Goal: Task Accomplishment & Management: Complete application form

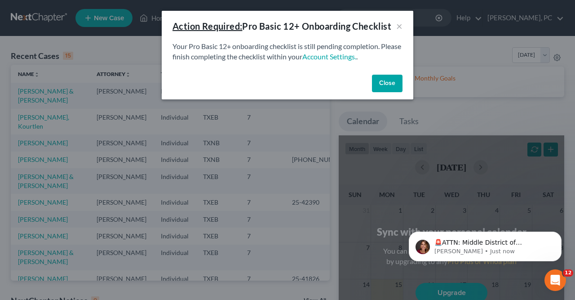
click at [379, 86] on button "Close" at bounding box center [387, 84] width 31 height 18
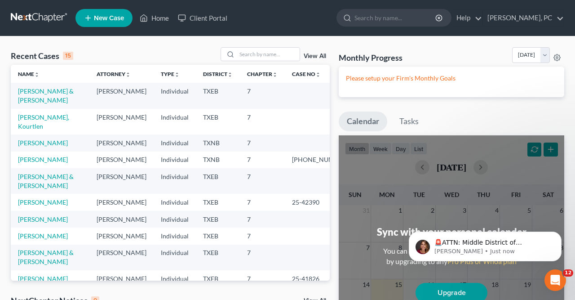
click at [106, 17] on span "New Case" at bounding box center [109, 18] width 30 height 7
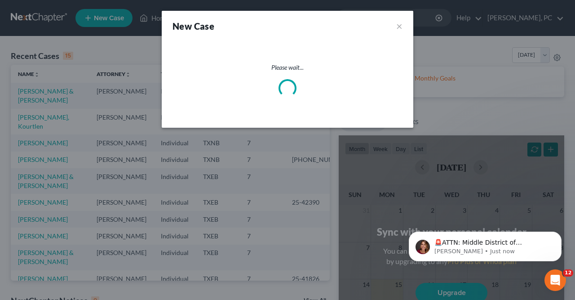
select select "77"
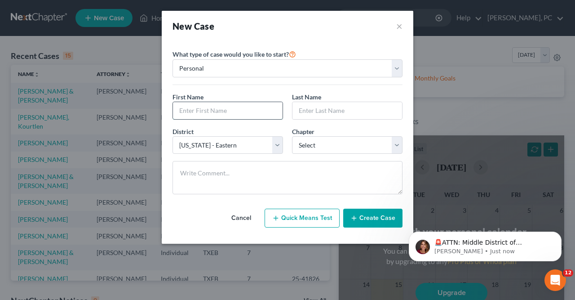
click at [176, 111] on input "text" at bounding box center [228, 110] width 110 height 17
type input "[PERSON_NAME]"
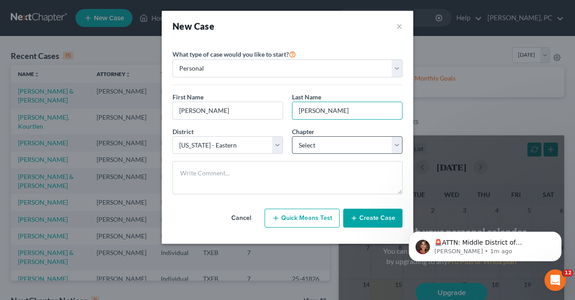
type input "[PERSON_NAME]"
click at [292, 136] on select "Select 7 11 12 13" at bounding box center [347, 145] width 111 height 18
select select "0"
click option "7" at bounding box center [0, 0] width 0 height 0
click at [372, 218] on button "Create Case" at bounding box center [372, 217] width 59 height 19
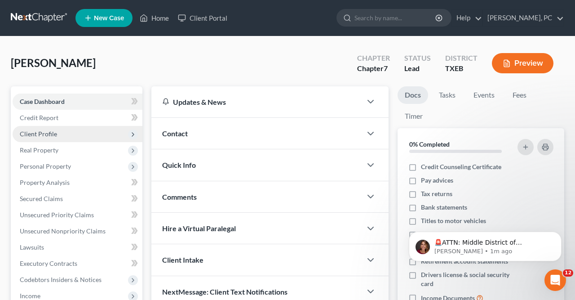
click at [47, 133] on span "Client Profile" at bounding box center [38, 134] width 37 height 8
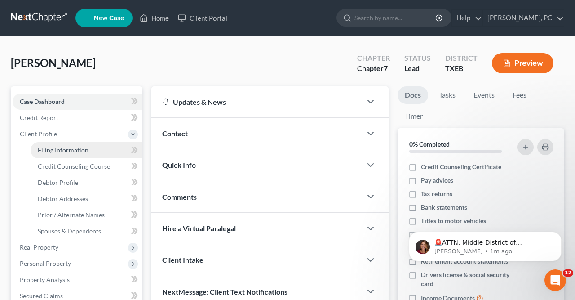
click at [60, 147] on span "Filing Information" at bounding box center [63, 150] width 51 height 8
select select "1"
select select "0"
select select "77"
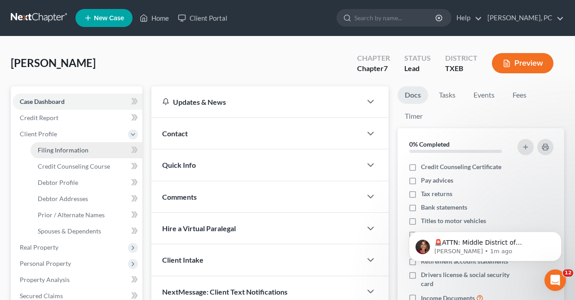
select select "45"
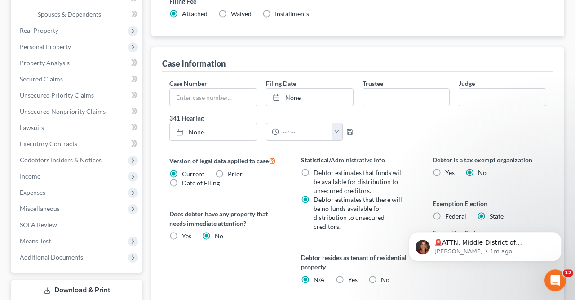
scroll to position [217, 0]
click at [445, 212] on label "Federal" at bounding box center [455, 216] width 21 height 9
click at [449, 212] on input "Federal" at bounding box center [452, 215] width 6 height 6
radio input "true"
radio input "false"
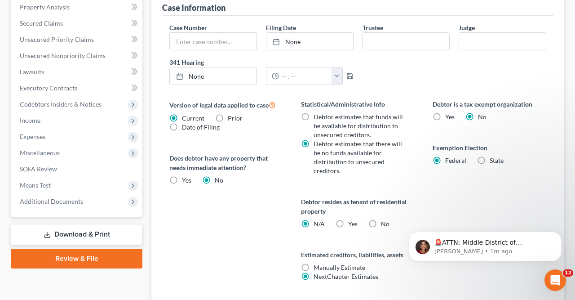
scroll to position [275, 0]
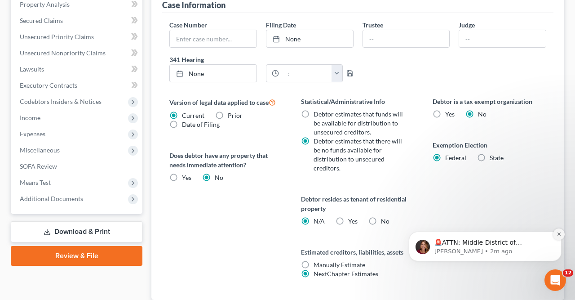
click at [560, 232] on icon "Dismiss notification" at bounding box center [559, 233] width 5 height 5
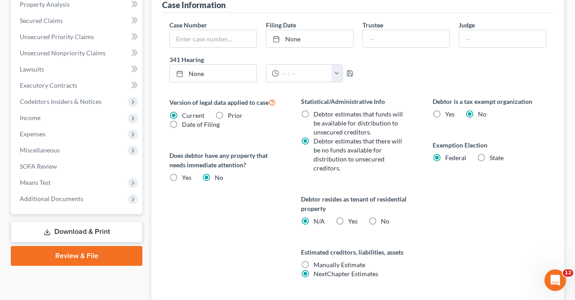
click at [348, 219] on label "Yes Yes" at bounding box center [352, 221] width 9 height 9
click at [352, 219] on input "Yes Yes" at bounding box center [355, 220] width 6 height 6
radio input "true"
radio input "false"
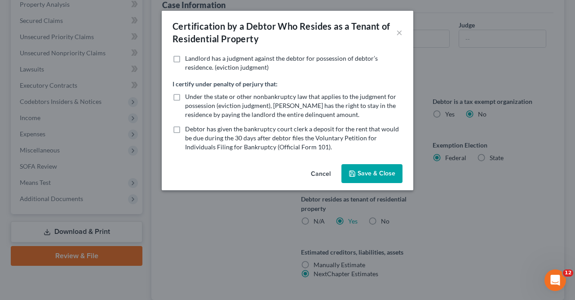
click at [377, 171] on button "Save & Close" at bounding box center [371, 173] width 61 height 19
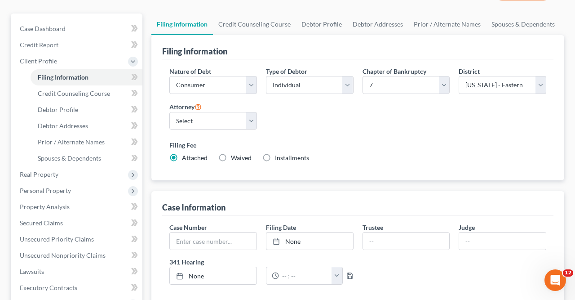
scroll to position [68, 0]
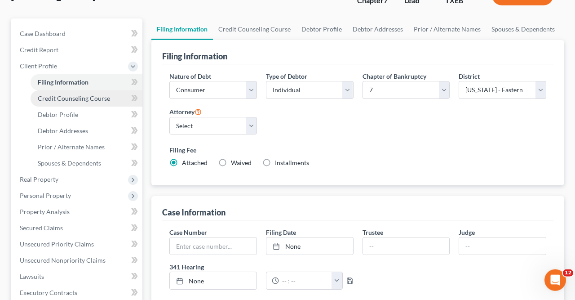
click at [79, 97] on span "Credit Counseling Course" at bounding box center [74, 98] width 72 height 8
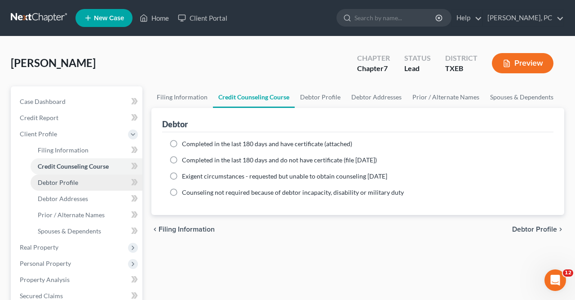
click at [65, 181] on span "Debtor Profile" at bounding box center [58, 182] width 40 height 8
select select "0"
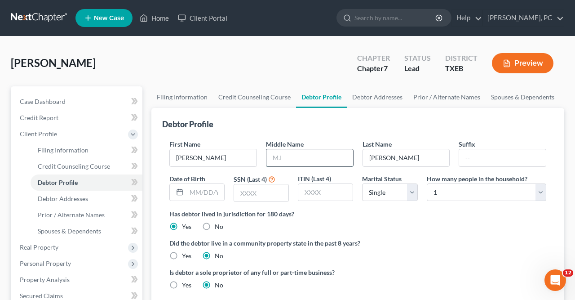
click at [274, 155] on input "text" at bounding box center [309, 157] width 87 height 17
type input "S"
click at [190, 187] on input "text" at bounding box center [205, 192] width 38 height 17
type input "[DATE]"
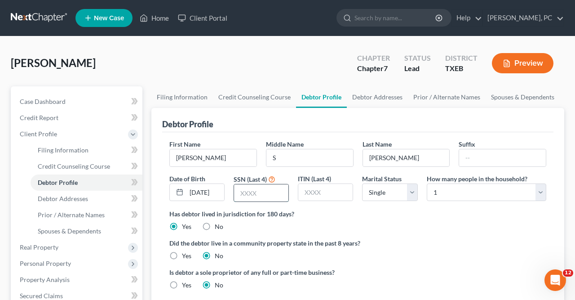
click at [241, 191] on input "text" at bounding box center [261, 192] width 54 height 17
type input "1508"
click at [362, 183] on select "Select Single Married Separated Divorced Widowed" at bounding box center [389, 192] width 55 height 18
select select "2"
click option "Separated" at bounding box center [0, 0] width 0 height 0
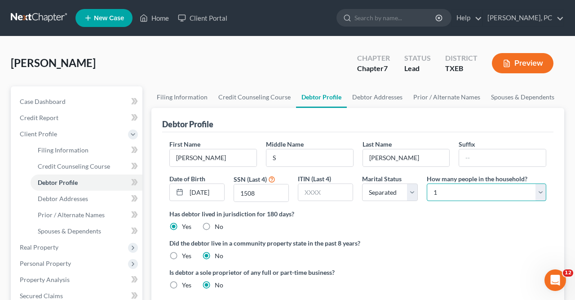
click at [427, 183] on select "Select 1 2 3 4 5 6 7 8 9 10 11 12 13 14 15 16 17 18 19 20" at bounding box center [486, 192] width 119 height 18
select select "2"
click option "3" at bounding box center [0, 0] width 0 height 0
click at [182, 253] on label "Yes" at bounding box center [186, 255] width 9 height 9
click at [186, 253] on input "Yes" at bounding box center [189, 254] width 6 height 6
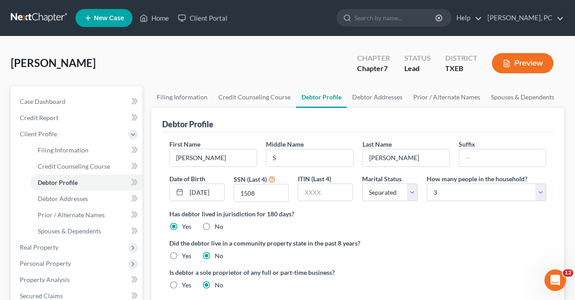
radio input "true"
radio input "false"
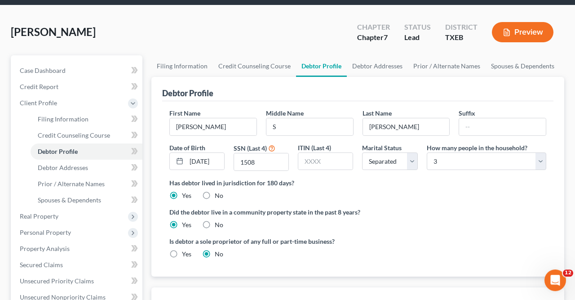
scroll to position [31, 0]
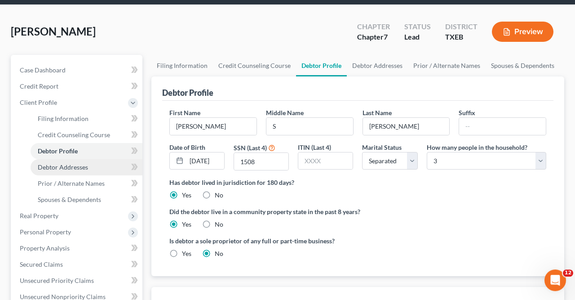
click at [77, 164] on span "Debtor Addresses" at bounding box center [63, 167] width 50 height 8
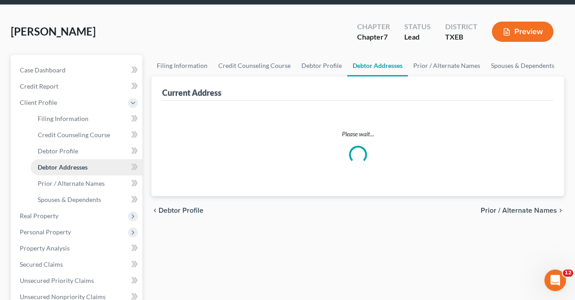
scroll to position [6, 0]
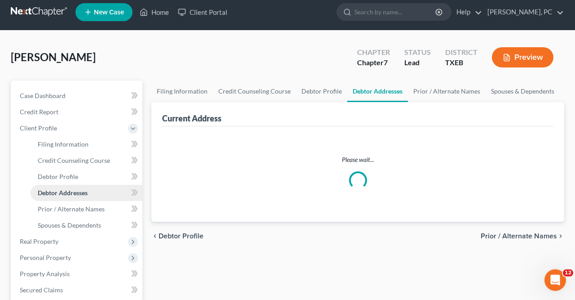
select select "0"
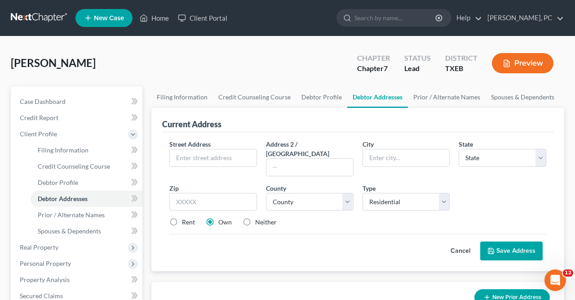
scroll to position [0, 0]
click at [177, 157] on input "text" at bounding box center [213, 157] width 87 height 17
type input "[STREET_ADDRESS]"
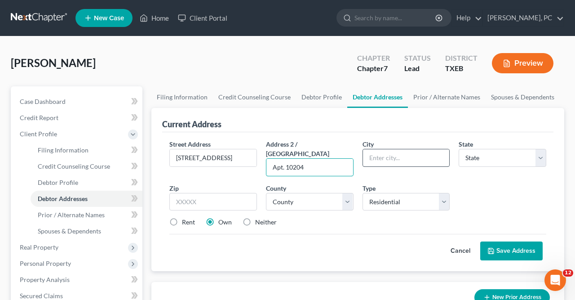
type input "Apt. 10204"
click at [367, 159] on input "text" at bounding box center [406, 157] width 87 height 17
type input "[PERSON_NAME]"
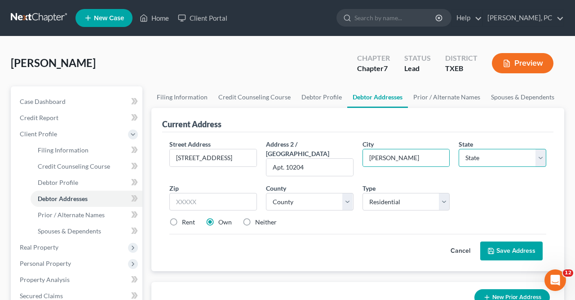
click at [459, 149] on select "State [US_STATE] AK AR AZ CA CO CT DE DC [GEOGRAPHIC_DATA] [GEOGRAPHIC_DATA] GU…" at bounding box center [503, 158] width 88 height 18
select select "45"
click option "[GEOGRAPHIC_DATA]" at bounding box center [0, 0] width 0 height 0
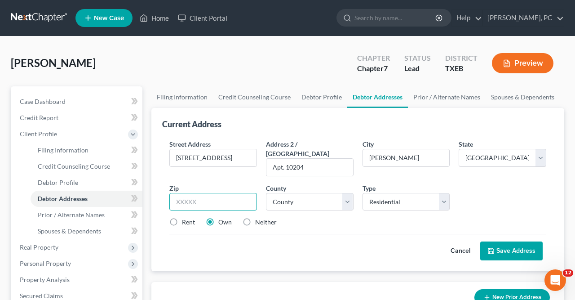
click at [174, 193] on input "text" at bounding box center [213, 202] width 88 height 18
type input "75454"
click at [266, 193] on select "County [GEOGRAPHIC_DATA] [GEOGRAPHIC_DATA] [GEOGRAPHIC_DATA] [GEOGRAPHIC_DATA] …" at bounding box center [310, 202] width 88 height 18
select select "42"
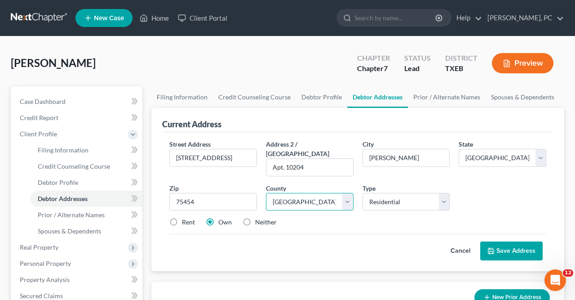
click option "[GEOGRAPHIC_DATA]" at bounding box center [0, 0] width 0 height 0
click at [363, 193] on select "Select Residential Mailing Rental Business" at bounding box center [407, 202] width 88 height 18
click at [484, 174] on div "Street Address * [STREET_ADDRESS] * [PERSON_NAME] State * State [US_STATE] AK A…" at bounding box center [358, 186] width 386 height 95
click at [182, 217] on label "Rent" at bounding box center [188, 221] width 13 height 9
click at [186, 217] on input "Rent" at bounding box center [189, 220] width 6 height 6
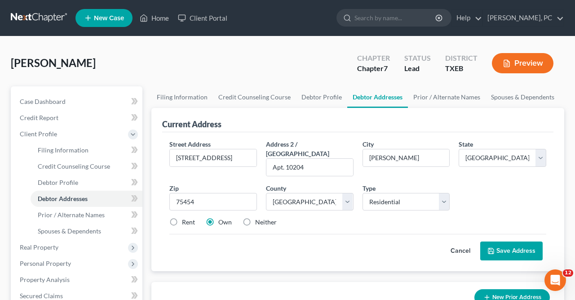
radio input "true"
click at [508, 242] on button "Save Address" at bounding box center [511, 250] width 62 height 19
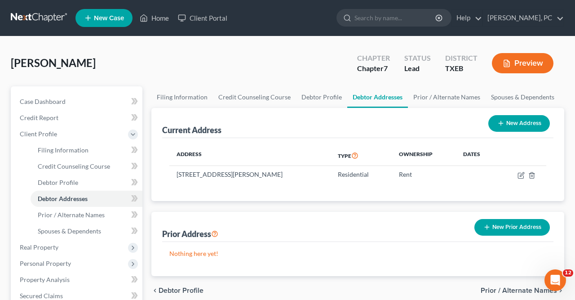
click at [505, 229] on button "New Prior Address" at bounding box center [511, 227] width 75 height 17
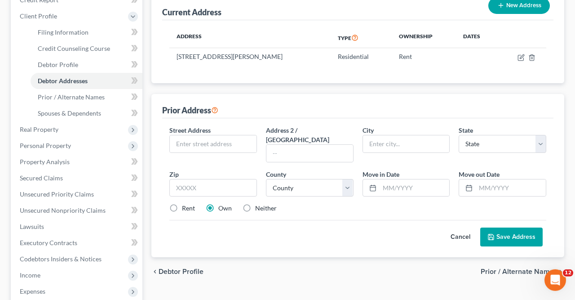
scroll to position [119, 0]
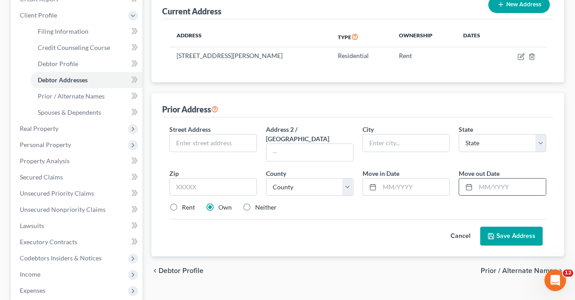
click at [468, 183] on icon at bounding box center [468, 186] width 7 height 7
click at [491, 178] on input "text" at bounding box center [511, 186] width 70 height 17
type input "06/2025"
click at [177, 141] on input "text" at bounding box center [213, 142] width 87 height 17
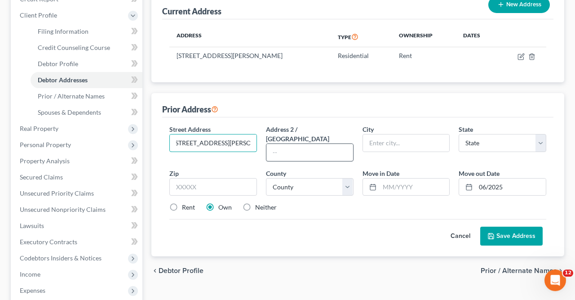
type input "[STREET_ADDRESS][PERSON_NAME][PERSON_NAME]"
click at [274, 144] on input "text" at bounding box center [309, 152] width 87 height 17
click at [283, 144] on input "Unit208" at bounding box center [309, 152] width 87 height 17
type input "Unit 208"
click at [371, 141] on input "text" at bounding box center [406, 142] width 87 height 17
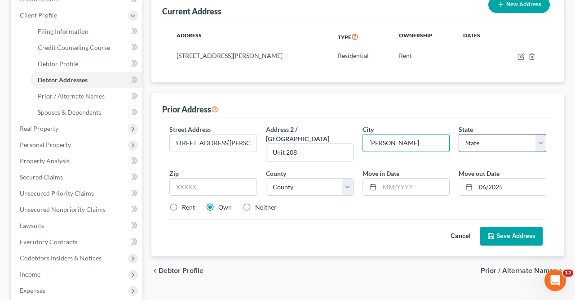
type input "[PERSON_NAME]"
click at [459, 134] on select "State [US_STATE] AK AR AZ CA CO CT DE DC [GEOGRAPHIC_DATA] [GEOGRAPHIC_DATA] GU…" at bounding box center [503, 143] width 88 height 18
select select "45"
click option "[GEOGRAPHIC_DATA]" at bounding box center [0, 0] width 0 height 0
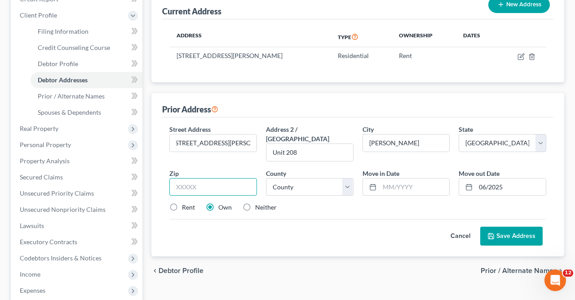
click at [175, 178] on input "text" at bounding box center [213, 187] width 88 height 18
type input "75454"
click at [266, 178] on select "County [GEOGRAPHIC_DATA] [GEOGRAPHIC_DATA] [GEOGRAPHIC_DATA] [GEOGRAPHIC_DATA] …" at bounding box center [310, 187] width 88 height 18
select select "42"
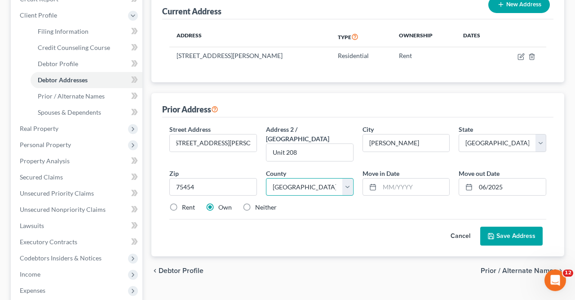
click option "[GEOGRAPHIC_DATA]" at bounding box center [0, 0] width 0 height 0
click at [385, 178] on input "text" at bounding box center [415, 186] width 70 height 17
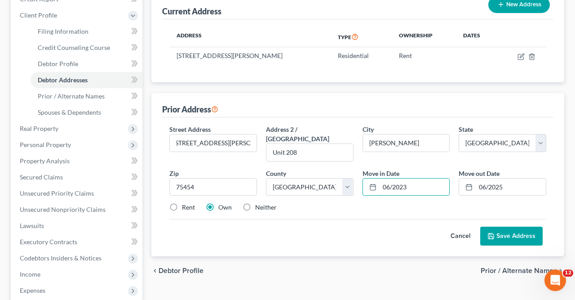
type input "06/2023"
click at [182, 203] on label "Rent" at bounding box center [188, 207] width 13 height 9
click at [186, 203] on input "Rent" at bounding box center [189, 206] width 6 height 6
radio input "true"
click at [505, 226] on button "Save Address" at bounding box center [511, 235] width 62 height 19
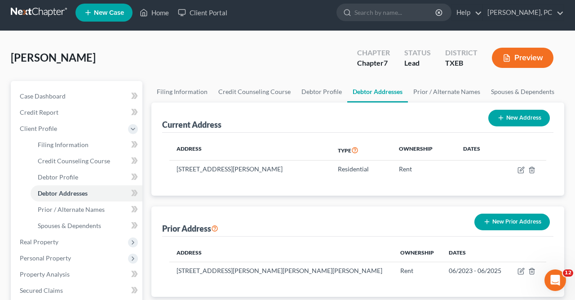
scroll to position [0, 0]
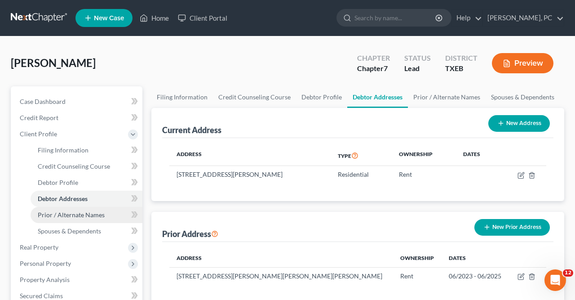
click at [68, 212] on span "Prior / Alternate Names" at bounding box center [71, 215] width 67 height 8
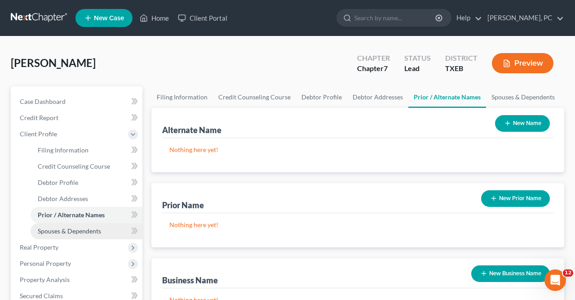
click at [65, 230] on span "Spouses & Dependents" at bounding box center [69, 231] width 63 height 8
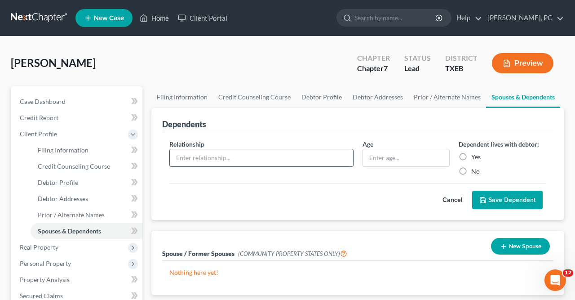
click at [181, 158] on input "text" at bounding box center [261, 157] width 183 height 17
type input "Daughter"
click at [370, 158] on input "text" at bounding box center [406, 157] width 87 height 17
type input "16"
click at [471, 156] on label "Yes" at bounding box center [475, 156] width 9 height 9
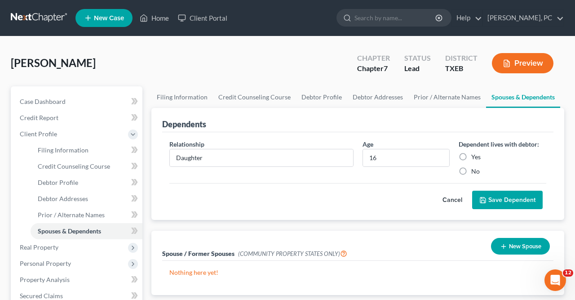
click at [475, 156] on input "Yes" at bounding box center [478, 155] width 6 height 6
radio input "true"
click at [505, 204] on button "Save Dependent" at bounding box center [507, 199] width 71 height 19
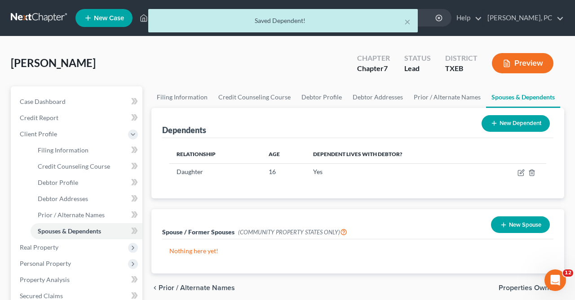
click at [506, 124] on button "New Dependent" at bounding box center [516, 123] width 68 height 17
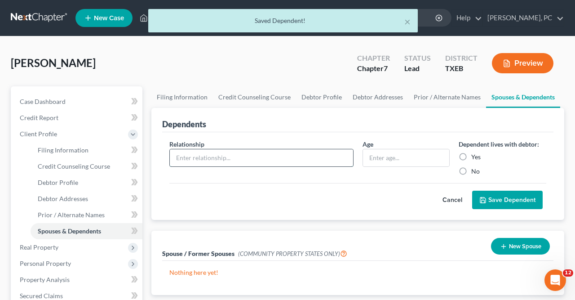
click at [174, 156] on input "text" at bounding box center [261, 157] width 183 height 17
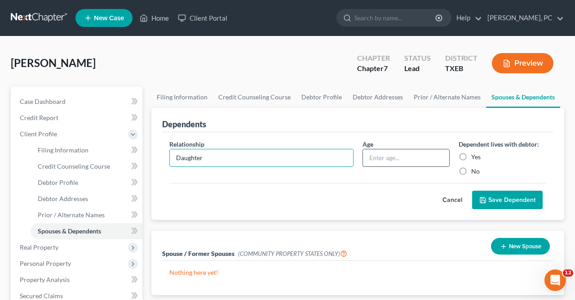
type input "Daughter"
click at [369, 158] on input "text" at bounding box center [406, 157] width 87 height 17
type input "18"
click at [471, 153] on label "Yes" at bounding box center [475, 156] width 9 height 9
click at [475, 153] on input "Yes" at bounding box center [478, 155] width 6 height 6
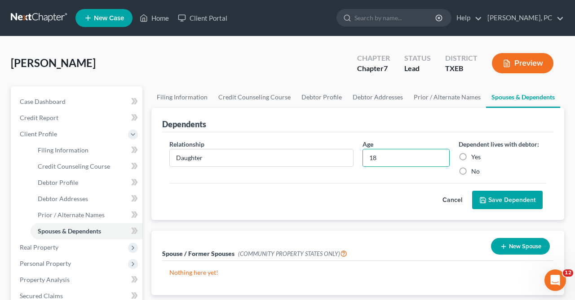
radio input "true"
click at [505, 198] on button "Save Dependent" at bounding box center [507, 199] width 71 height 19
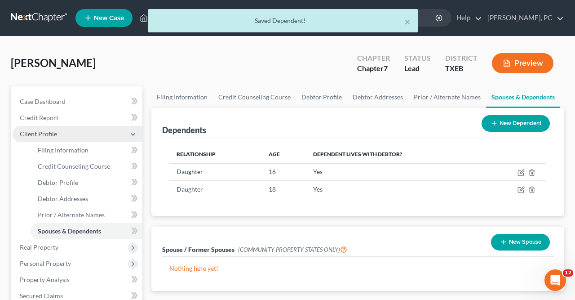
click at [134, 132] on icon at bounding box center [132, 134] width 7 height 7
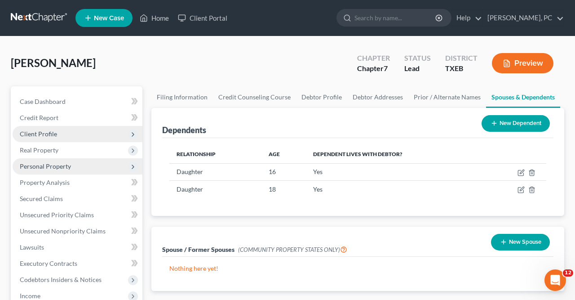
click at [45, 164] on span "Personal Property" at bounding box center [45, 166] width 51 height 8
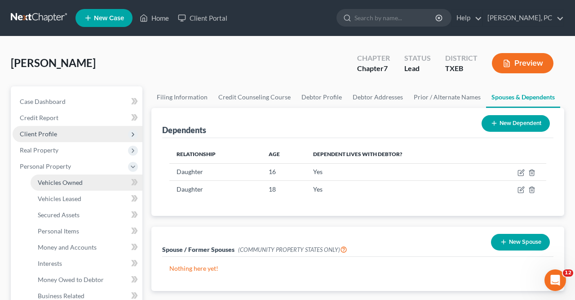
click at [57, 181] on span "Vehicles Owned" at bounding box center [60, 182] width 45 height 8
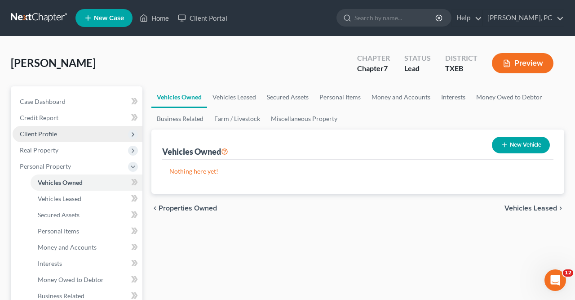
click at [508, 144] on button "New Vehicle" at bounding box center [521, 145] width 58 height 17
select select "0"
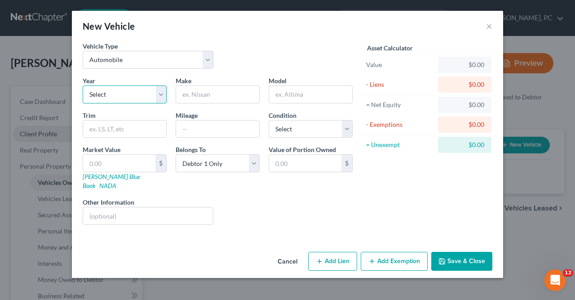
click at [83, 85] on select "Select 2026 2025 2024 2023 2022 2021 2020 2019 2018 2017 2016 2015 2014 2013 20…" at bounding box center [125, 94] width 84 height 18
select select "2"
click option "2024" at bounding box center [0, 0] width 0 height 0
click at [184, 94] on input "text" at bounding box center [217, 94] width 83 height 17
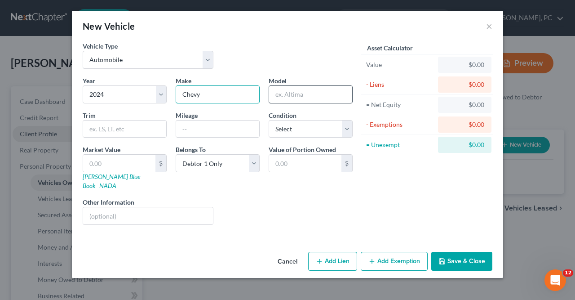
type input "Chevy"
click at [275, 91] on input "text" at bounding box center [310, 94] width 83 height 17
type input "Equinox"
click at [90, 127] on input "text" at bounding box center [124, 128] width 83 height 17
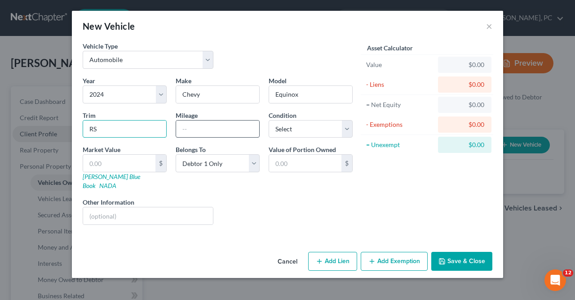
type input "RS"
click at [182, 127] on input "text" at bounding box center [217, 128] width 83 height 17
type input "28000"
click at [269, 120] on select "Select Excellent Very Good Good Fair Poor" at bounding box center [311, 129] width 84 height 18
select select "2"
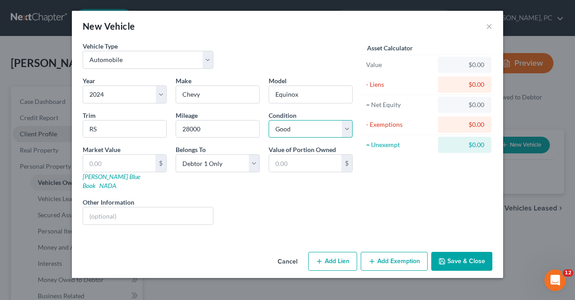
click option "Good" at bounding box center [0, 0] width 0 height 0
click at [90, 162] on input "text" at bounding box center [119, 163] width 72 height 17
type input "2"
type input "2.00"
type input "24"
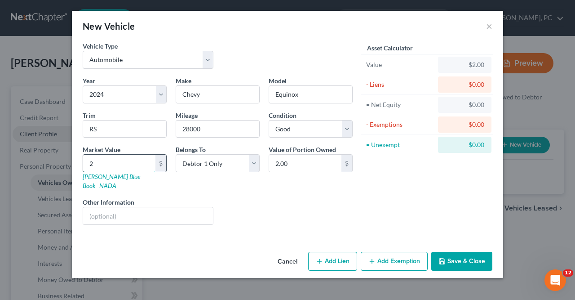
type input "24.00"
type input "240"
type input "240.00"
type input "2400"
type input "2,400.00"
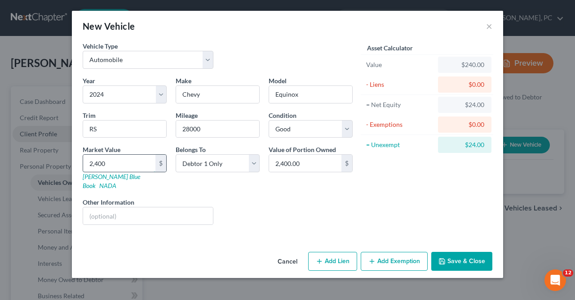
type input "2,4000"
type input "24,000.00"
type input "24,000"
click at [332, 252] on button "Add Lien" at bounding box center [332, 261] width 49 height 19
select select "0"
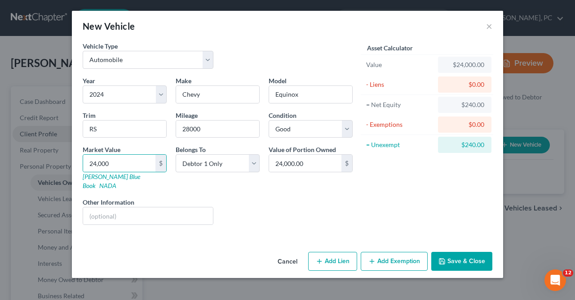
select select "0"
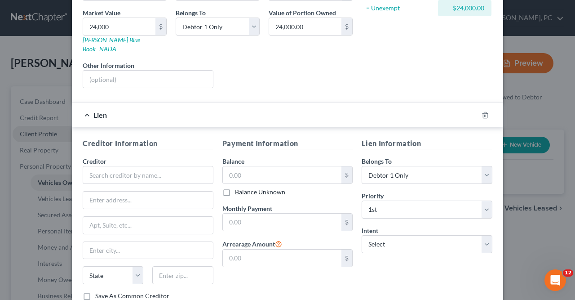
scroll to position [137, 0]
click at [87, 166] on input "text" at bounding box center [148, 175] width 131 height 18
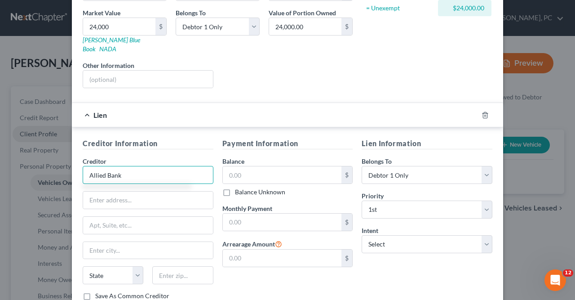
type input "Allied Bank"
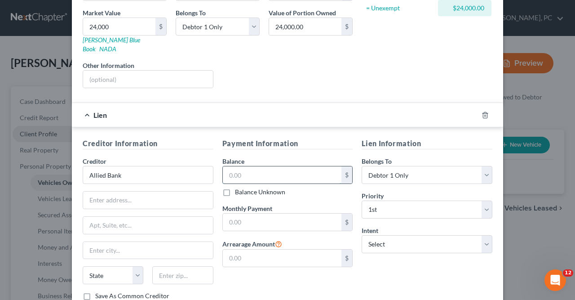
click at [228, 166] on input "text" at bounding box center [282, 174] width 119 height 17
type input "38,000"
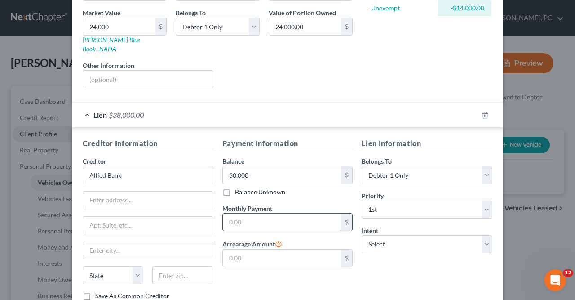
click at [230, 213] on input "text" at bounding box center [282, 221] width 119 height 17
type input "695"
click at [88, 191] on input "text" at bounding box center [148, 199] width 130 height 17
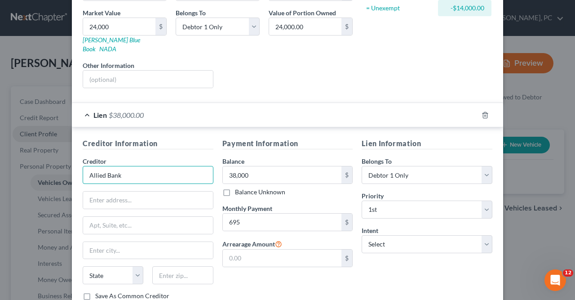
click at [104, 166] on input "Allied Bank" at bounding box center [148, 175] width 131 height 18
click at [115, 166] on input "Ally Bank" at bounding box center [148, 175] width 131 height 18
type input "Ally Finance"
click at [91, 191] on input "text" at bounding box center [148, 199] width 130 height 17
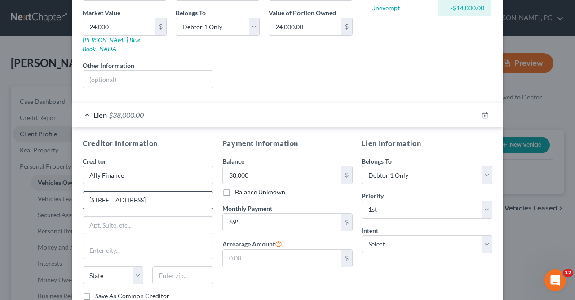
type input "[STREET_ADDRESS]"
type input "#BO"
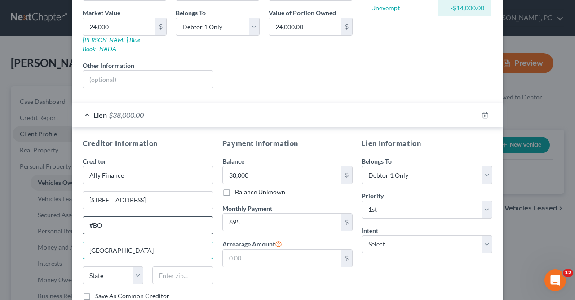
scroll to position [188, 0]
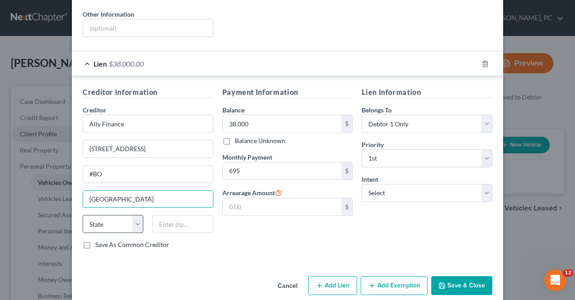
type input "[GEOGRAPHIC_DATA]"
click at [83, 215] on select "State [US_STATE] AK AR AZ CA CO CT DE DC [GEOGRAPHIC_DATA] [GEOGRAPHIC_DATA] GU…" at bounding box center [113, 224] width 61 height 18
select select "23"
click option "MI" at bounding box center [0, 0] width 0 height 0
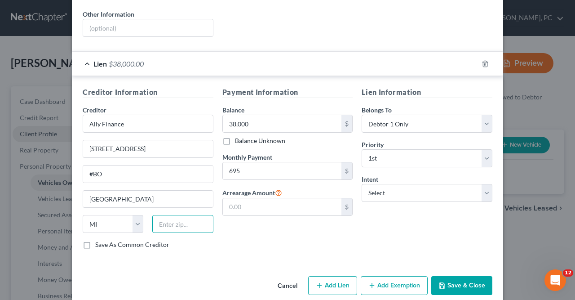
click at [160, 215] on input "text" at bounding box center [182, 224] width 61 height 18
type input "48243"
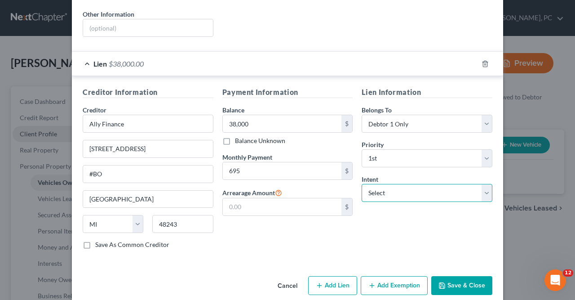
click at [362, 184] on select "Select Surrender Redeem Reaffirm Avoid Other" at bounding box center [427, 193] width 131 height 18
select select "0"
click option "Surrender" at bounding box center [0, 0] width 0 height 0
click at [456, 276] on button "Save & Close" at bounding box center [461, 285] width 61 height 19
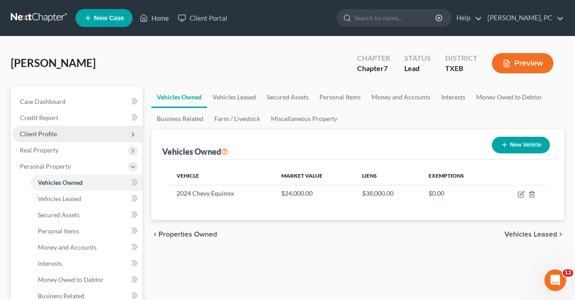
click at [513, 144] on button "New Vehicle" at bounding box center [521, 145] width 58 height 17
select select "0"
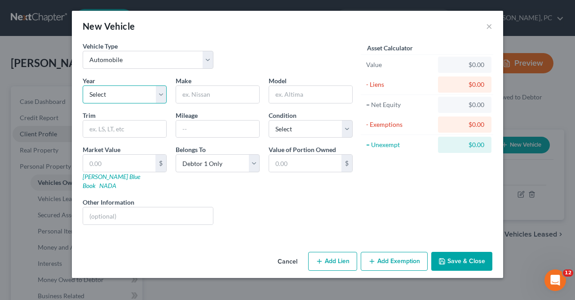
click at [83, 85] on select "Select 2026 2025 2024 2023 2022 2021 2020 2019 2018 2017 2016 2015 2014 2013 20…" at bounding box center [125, 94] width 84 height 18
select select "2"
click option "2024" at bounding box center [0, 0] width 0 height 0
click at [184, 91] on input "text" at bounding box center [217, 94] width 83 height 17
type input "Chevy"
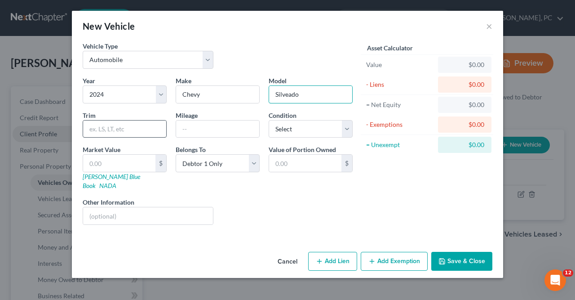
type input "Silveado"
click at [100, 128] on input "text" at bounding box center [124, 128] width 83 height 17
type input "Highcountry"
click at [184, 129] on input "text" at bounding box center [217, 128] width 83 height 17
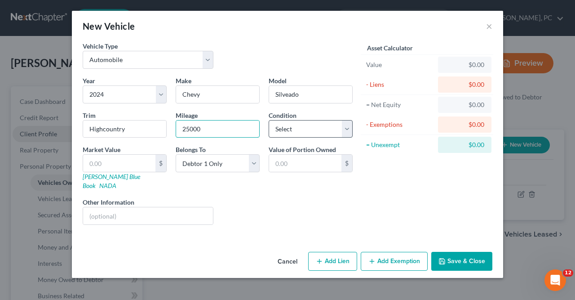
type input "25000"
click at [269, 120] on select "Select Excellent Very Good Good Fair Poor" at bounding box center [311, 129] width 84 height 18
select select "1"
click option "Very Good" at bounding box center [0, 0] width 0 height 0
click at [88, 161] on input "text" at bounding box center [119, 163] width 72 height 17
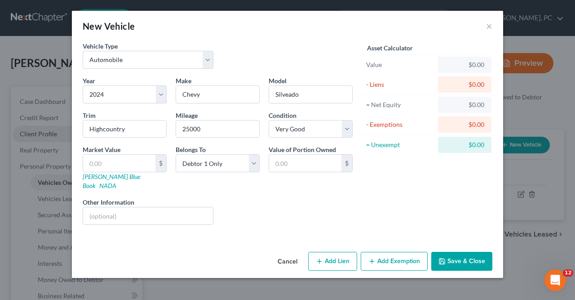
click at [332, 253] on button "Add Lien" at bounding box center [332, 261] width 49 height 19
select select "0"
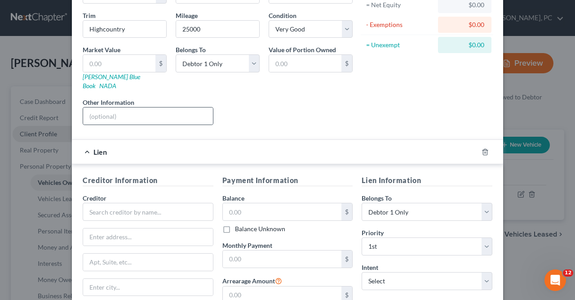
scroll to position [100, 0]
click at [89, 203] on input "text" at bounding box center [148, 212] width 131 height 18
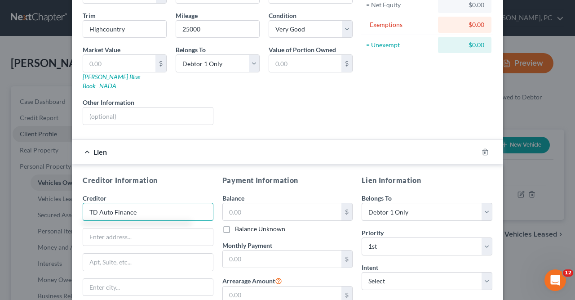
type input "TD Auto Finance"
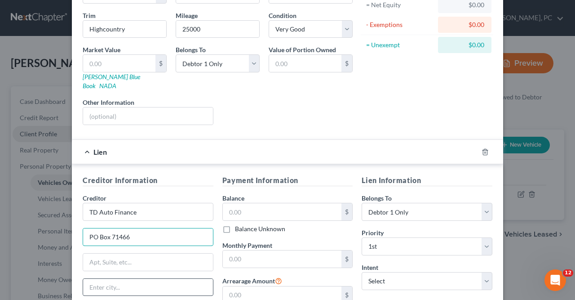
type input "PO Box 71466"
click at [91, 279] on input "text" at bounding box center [148, 287] width 130 height 17
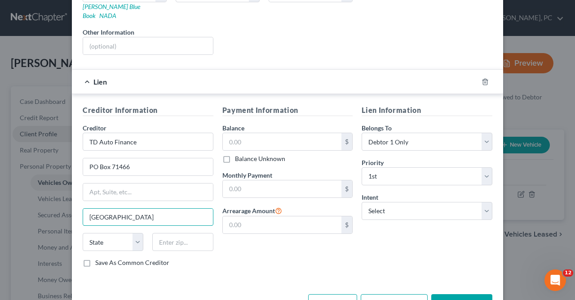
scroll to position [170, 0]
type input "[GEOGRAPHIC_DATA]"
click at [83, 233] on select "State [US_STATE] AK AR AZ CA CO CT DE DC [GEOGRAPHIC_DATA] [GEOGRAPHIC_DATA] GU…" at bounding box center [113, 242] width 61 height 18
select select "39"
click option "PA" at bounding box center [0, 0] width 0 height 0
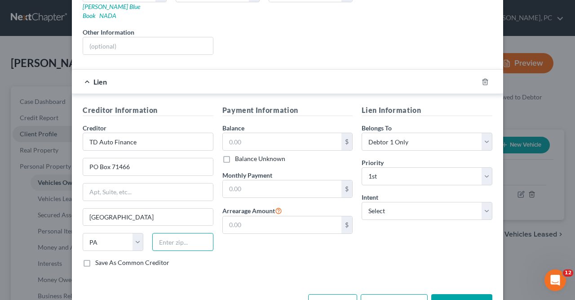
click at [161, 233] on input "text" at bounding box center [182, 242] width 61 height 18
type input "19176"
click at [228, 133] on input "text" at bounding box center [282, 141] width 119 height 17
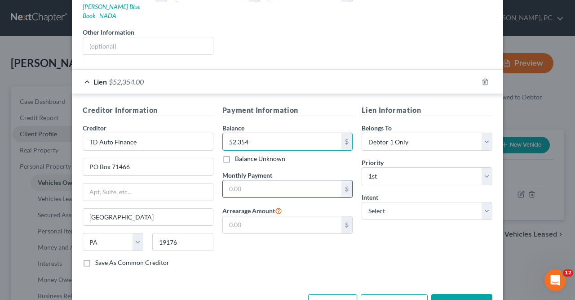
type input "52,354"
click at [229, 180] on input "text" at bounding box center [282, 188] width 119 height 17
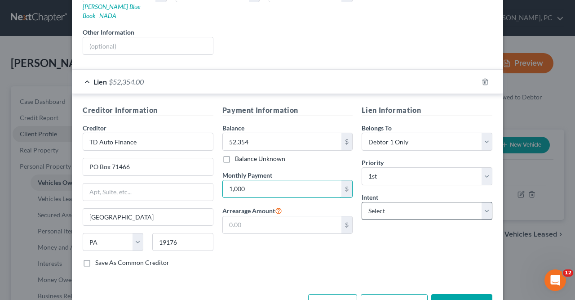
type input "1,000"
click at [362, 202] on select "Select Surrender Redeem Reaffirm Avoid Other" at bounding box center [427, 211] width 131 height 18
select select "0"
click option "Surrender" at bounding box center [0, 0] width 0 height 0
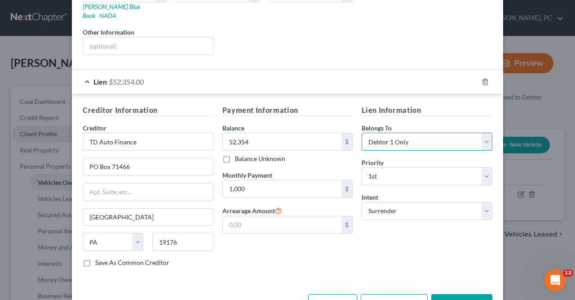
click at [362, 133] on select "Select Debtor 1 Only Debtor 2 Only Debtor 1 And Debtor 2 Only At Least One Of T…" at bounding box center [427, 142] width 131 height 18
click option "At Least One Of The Debtors And Another" at bounding box center [0, 0] width 0 height 0
click at [362, 133] on select "Select Debtor 1 Only Debtor 2 Only Debtor 1 And Debtor 2 Only At Least One Of T…" at bounding box center [427, 142] width 131 height 18
select select "4"
click option "Community Property" at bounding box center [0, 0] width 0 height 0
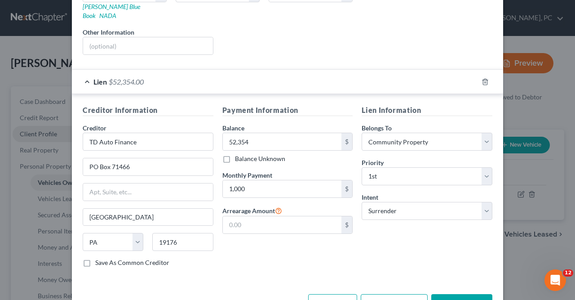
click at [467, 294] on button "Save & Close" at bounding box center [461, 303] width 61 height 19
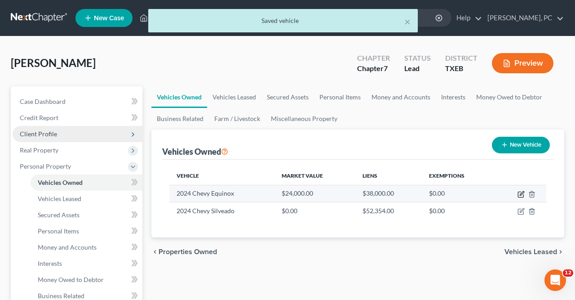
click at [522, 194] on icon "button" at bounding box center [522, 193] width 4 height 4
select select "0"
select select "2"
select select "0"
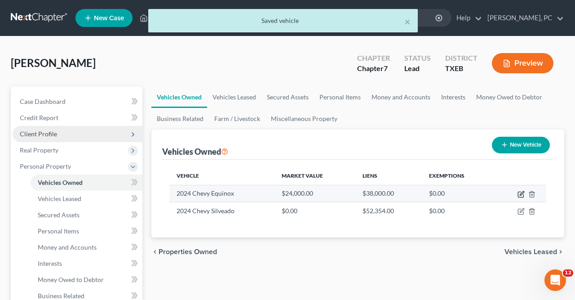
select select "23"
select select "0"
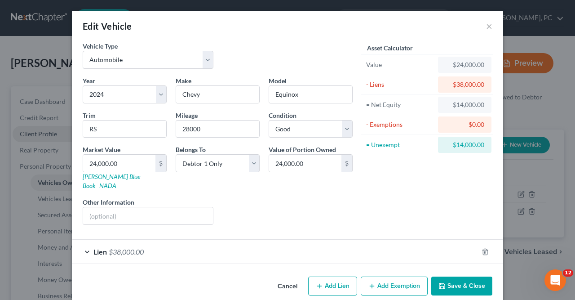
click at [86, 239] on div "Lien $38,000.00" at bounding box center [275, 251] width 406 height 24
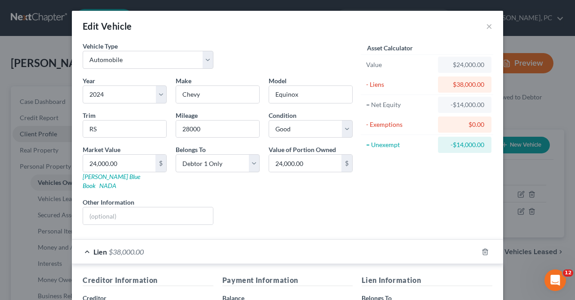
scroll to position [132, 0]
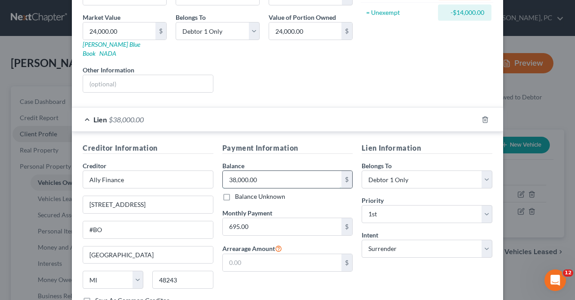
click at [260, 171] on input "38,000.00" at bounding box center [282, 179] width 119 height 17
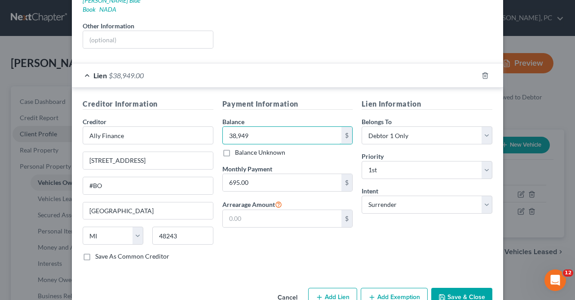
scroll to position [176, 0]
type input "38,949"
click at [453, 288] on button "Save & Close" at bounding box center [461, 297] width 61 height 19
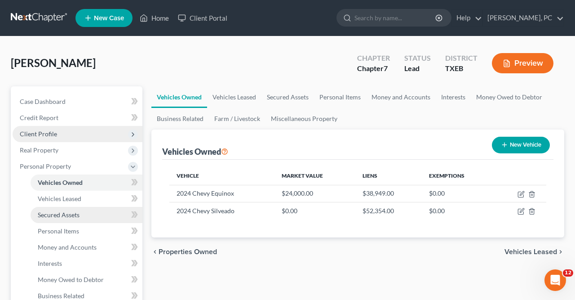
click at [68, 216] on span "Secured Assets" at bounding box center [59, 215] width 42 height 8
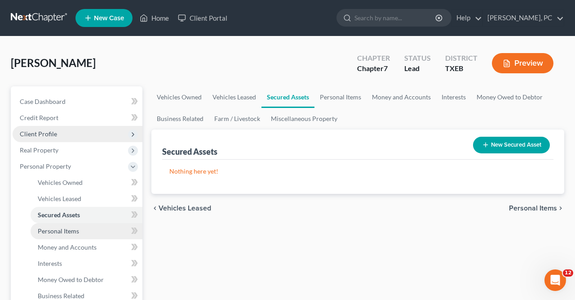
click at [68, 230] on span "Personal Items" at bounding box center [58, 231] width 41 height 8
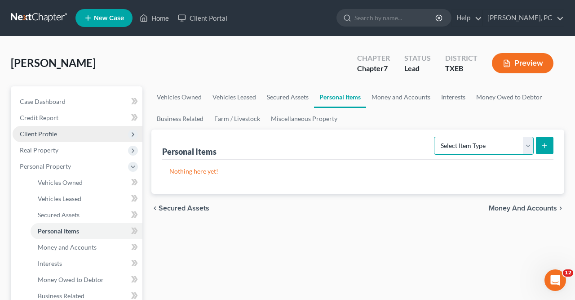
click at [434, 137] on select "Select Item Type Clothing Collectibles Of Value Electronics Firearms Household …" at bounding box center [484, 146] width 100 height 18
select select "clothing"
click option "Clothing" at bounding box center [0, 0] width 0 height 0
click at [548, 140] on button "submit" at bounding box center [545, 146] width 18 height 18
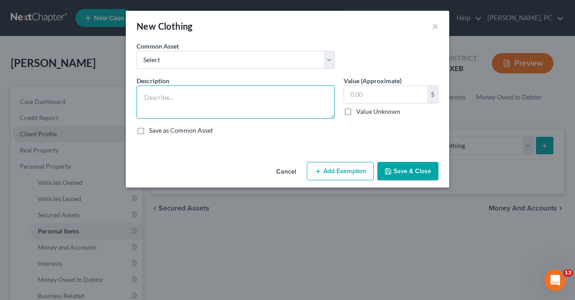
click at [146, 97] on textarea at bounding box center [236, 101] width 198 height 33
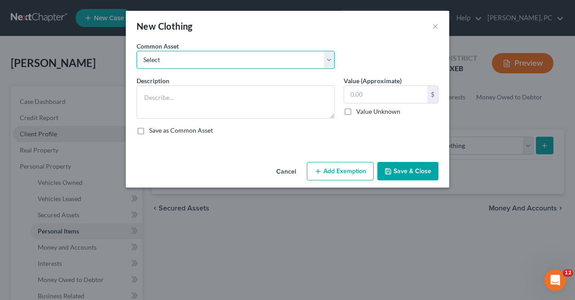
click at [137, 51] on select "Select Clothing Clothing Clothing" at bounding box center [236, 60] width 198 height 18
select select "0"
click option "Clothing" at bounding box center [0, 0] width 0 height 0
type textarea "Clothing"
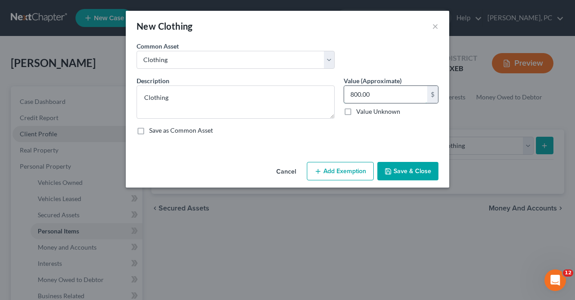
click at [350, 95] on input "800.00" at bounding box center [385, 94] width 83 height 17
type input "100"
click at [336, 168] on button "Add Exemption" at bounding box center [340, 171] width 67 height 19
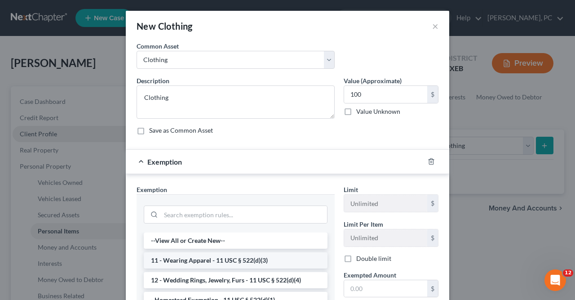
click at [192, 260] on li "11 - Wearing Apparel - 11 USC § 522(d)(3)" at bounding box center [236, 260] width 184 height 16
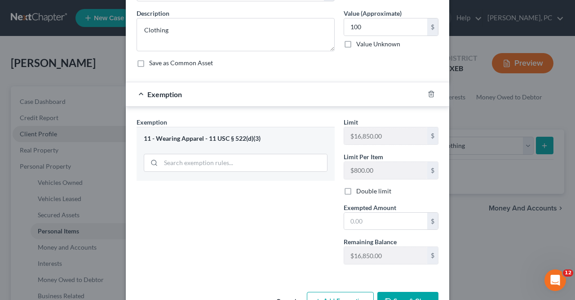
scroll to position [93, 0]
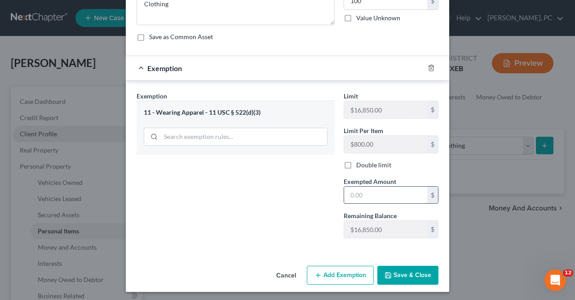
click at [348, 194] on input "text" at bounding box center [385, 194] width 83 height 17
type input "100"
click at [406, 266] on button "Save & Close" at bounding box center [407, 275] width 61 height 19
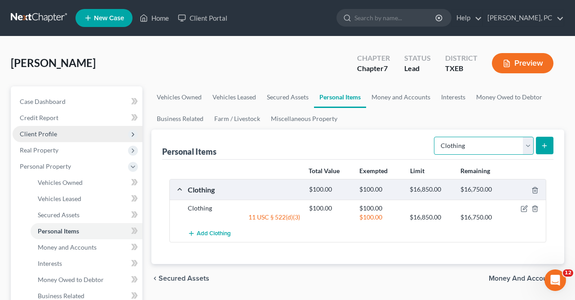
click at [434, 137] on select "Select Item Type Clothing Collectibles Of Value Electronics Firearms Household …" at bounding box center [484, 146] width 100 height 18
select select "electronics"
click option "Electronics" at bounding box center [0, 0] width 0 height 0
click at [545, 142] on icon "submit" at bounding box center [544, 145] width 7 height 7
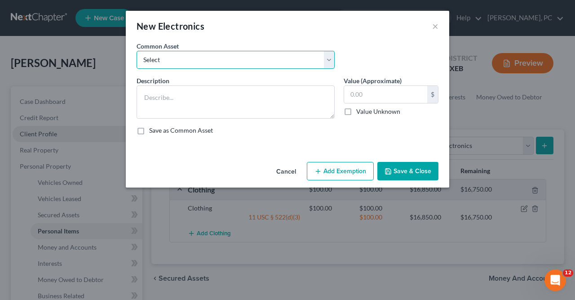
click at [137, 51] on select "Select Printers TV 1 TV 2 TV 3 TV 4 Stereo Laptop1 Laptop 2 Cameras Computer, p…" at bounding box center [236, 60] width 198 height 18
select select "2"
click option "TV 2" at bounding box center [0, 0] width 0 height 0
type textarea "TV 2"
type input "300.00"
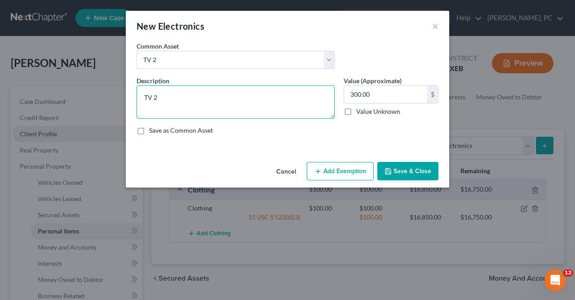
click at [144, 97] on textarea "TV 2" at bounding box center [236, 101] width 198 height 33
click at [157, 97] on textarea "3 TV 2" at bounding box center [236, 101] width 198 height 33
type textarea "3 TVs"
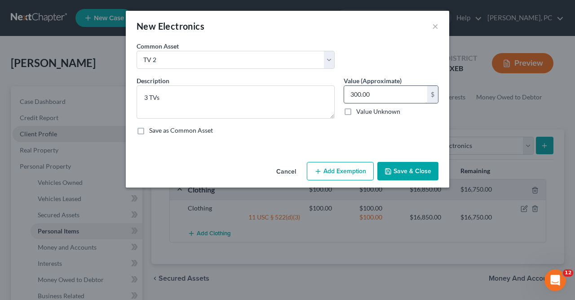
click at [351, 94] on input "300.00" at bounding box center [385, 94] width 83 height 17
type input "250"
click at [334, 171] on button "Add Exemption" at bounding box center [340, 171] width 67 height 19
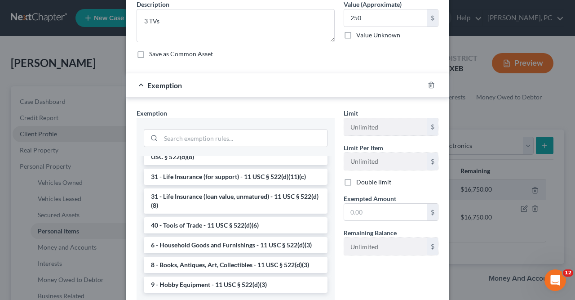
scroll to position [76, 0]
click at [193, 244] on li "6 - Household Goods and Furnishings - 11 USC § 522(d)(3)" at bounding box center [236, 245] width 184 height 16
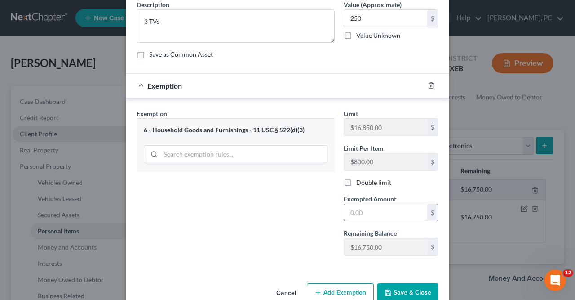
click at [352, 209] on input "text" at bounding box center [385, 212] width 83 height 17
type input "250"
click at [406, 288] on button "Save & Close" at bounding box center [407, 292] width 61 height 19
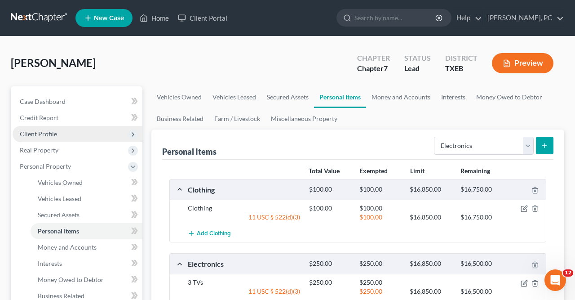
click at [544, 143] on line "submit" at bounding box center [544, 145] width 0 height 4
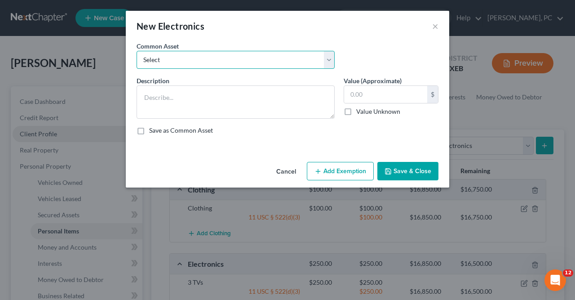
click at [137, 51] on select "Select Printers TV 1 TV 2 TV 3 TV 4 Stereo Laptop1 Laptop 2 Cameras Computer, p…" at bounding box center [236, 60] width 198 height 18
select select "6"
click option "Laptop1" at bounding box center [0, 0] width 0 height 0
type textarea "Laptop1"
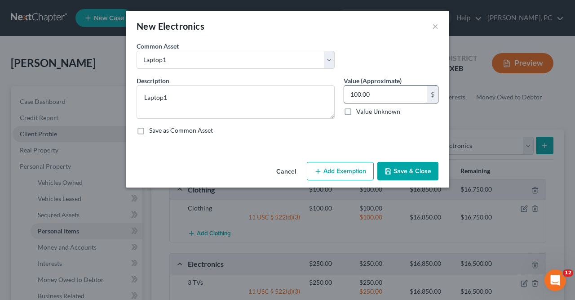
click at [349, 94] on input "100.00" at bounding box center [385, 94] width 83 height 17
type input "150"
click at [348, 170] on button "Add Exemption" at bounding box center [340, 171] width 67 height 19
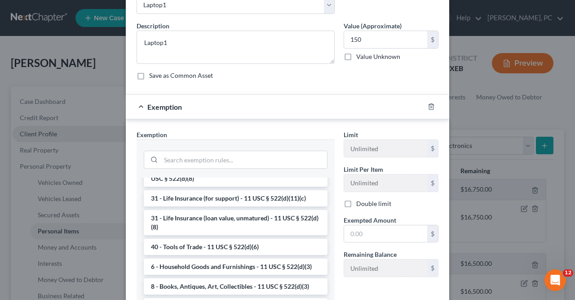
scroll to position [87, 0]
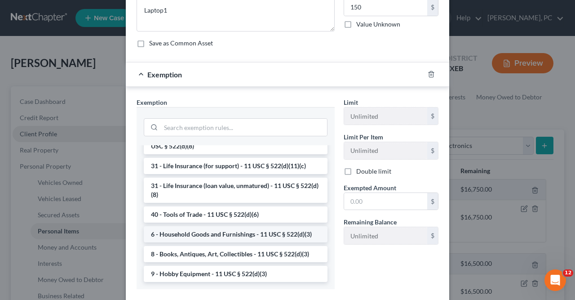
click at [188, 233] on li "6 - Household Goods and Furnishings - 11 USC § 522(d)(3)" at bounding box center [236, 234] width 184 height 16
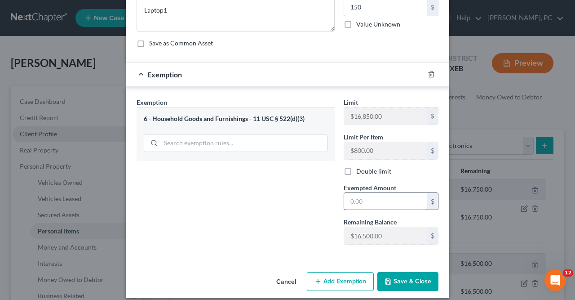
click at [349, 200] on input "text" at bounding box center [385, 201] width 83 height 17
type input "150"
click at [416, 276] on button "Save & Close" at bounding box center [407, 281] width 61 height 19
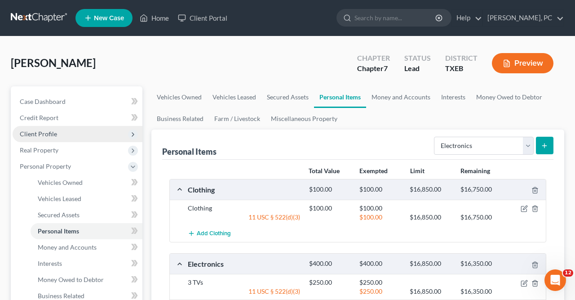
click at [547, 147] on icon "submit" at bounding box center [544, 145] width 7 height 7
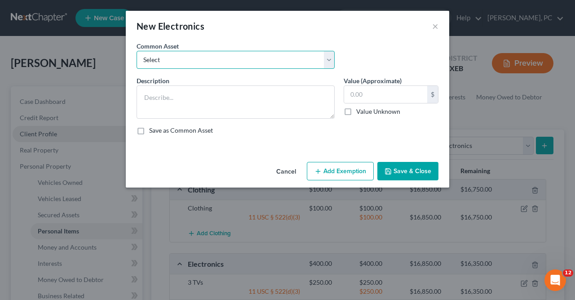
click at [137, 51] on select "Select Printers TV 1 TV 2 TV 3 TV 4 Stereo Laptop1 Laptop 2 Cameras Computer, p…" at bounding box center [236, 60] width 198 height 18
select select "13"
click option "2 Cell phones" at bounding box center [0, 0] width 0 height 0
type textarea "2 Cell phones"
type input "200.00"
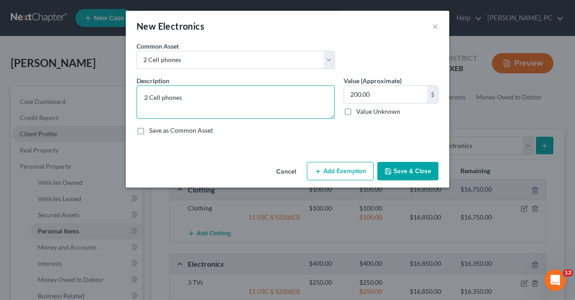
click at [149, 97] on textarea "2 Cell phones" at bounding box center [236, 101] width 198 height 33
click at [176, 96] on textarea "Cell phones" at bounding box center [236, 101] width 198 height 33
type textarea "Cell phone"
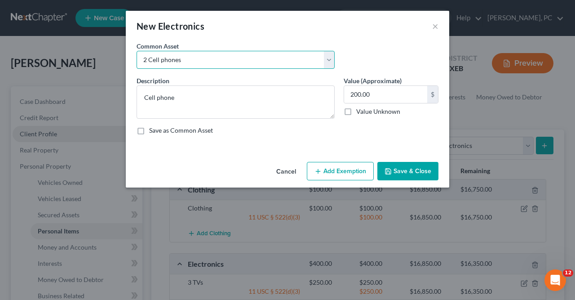
click at [137, 51] on select "Select Printers TV 1 TV 2 TV 3 TV 4 Stereo Laptop1 Laptop 2 Cameras Computer, p…" at bounding box center [236, 60] width 198 height 18
click at [371, 124] on div "Description * Cell phone Value (Approximate) 200.00 $ Value Unknown Balance Und…" at bounding box center [287, 109] width 311 height 66
click at [137, 51] on select "Select Printers TV 1 TV 2 TV 3 TV 4 Stereo Laptop1 Laptop 2 Cameras Computer, p…" at bounding box center [236, 60] width 198 height 18
click at [372, 51] on div "Common Asset Select Printers TV 1 TV 2 TV 3 TV 4 Stereo Laptop1 Laptop 2 Camera…" at bounding box center [287, 58] width 311 height 35
click at [137, 51] on select "Select Printers TV 1 TV 2 TV 3 TV 4 Stereo Laptop1 Laptop 2 Cameras Computer, p…" at bounding box center [236, 60] width 198 height 18
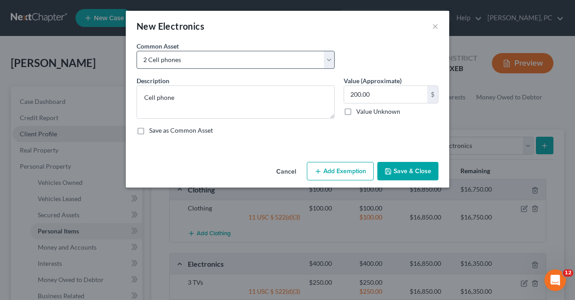
click at [289, 30] on div "New Electronics ×" at bounding box center [287, 26] width 323 height 31
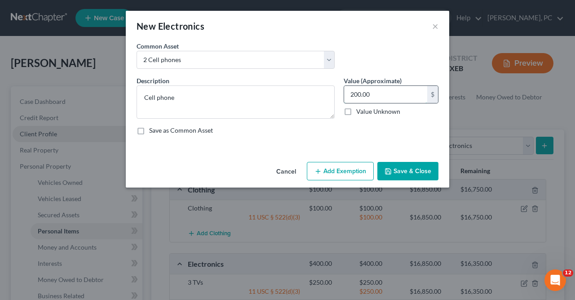
click at [349, 90] on input "200.00" at bounding box center [385, 94] width 83 height 17
type input "150"
click at [349, 169] on button "Add Exemption" at bounding box center [340, 171] width 67 height 19
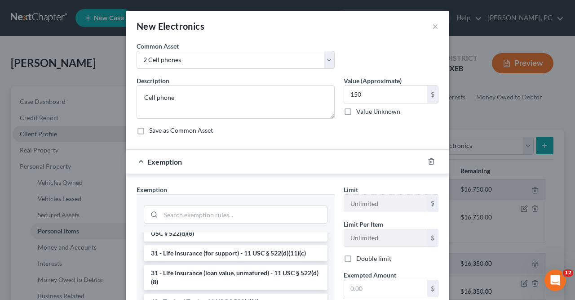
scroll to position [79, 0]
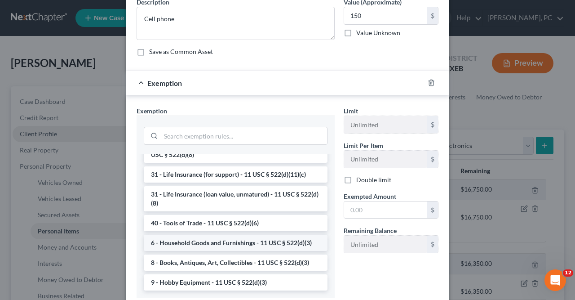
click at [178, 239] on li "6 - Household Goods and Furnishings - 11 USC § 522(d)(3)" at bounding box center [236, 243] width 184 height 16
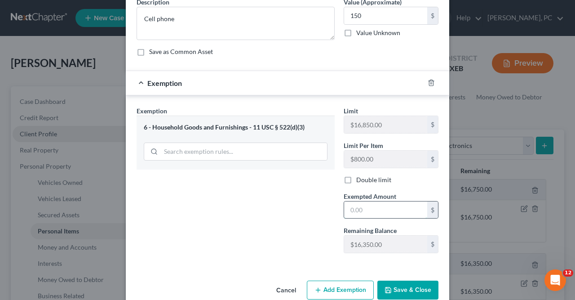
click at [352, 208] on input "text" at bounding box center [385, 209] width 83 height 17
type input "150"
click at [407, 287] on button "Save & Close" at bounding box center [407, 289] width 61 height 19
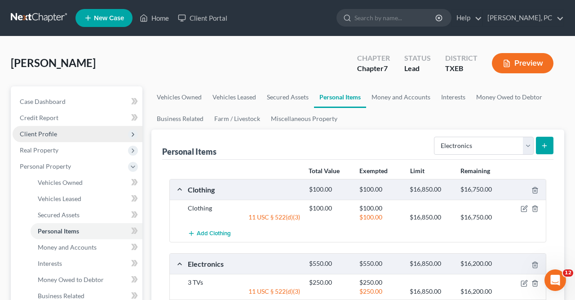
click at [542, 144] on icon "submit" at bounding box center [544, 145] width 7 height 7
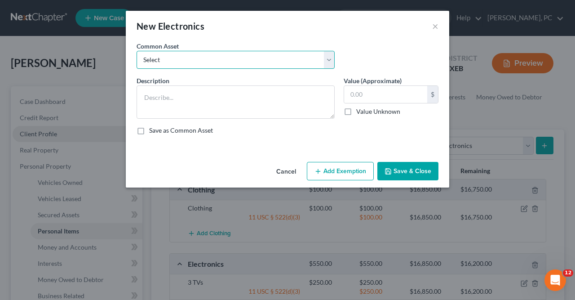
click at [137, 51] on select "Select Printers TV 1 TV 2 TV 3 TV 4 Stereo Laptop1 Laptop 2 Cameras Computer, p…" at bounding box center [236, 60] width 198 height 18
select select "14"
click option "Ipad" at bounding box center [0, 0] width 0 height 0
type textarea "Ipad"
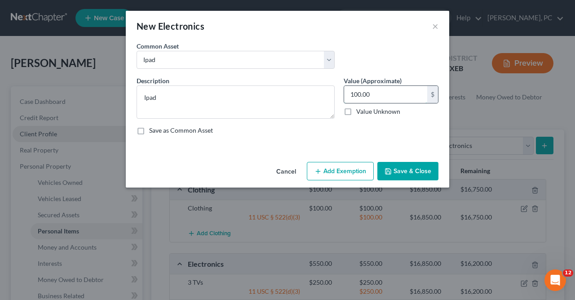
click at [349, 95] on input "100.00" at bounding box center [385, 94] width 83 height 17
type input "300"
click at [344, 172] on button "Add Exemption" at bounding box center [340, 171] width 67 height 19
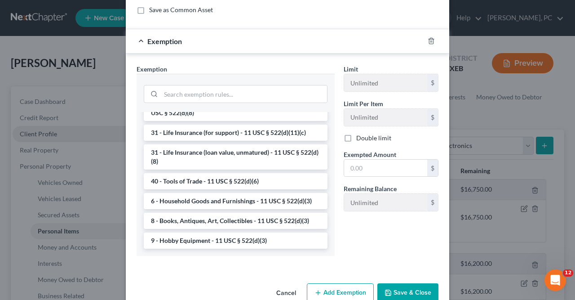
scroll to position [120, 0]
click at [190, 201] on li "6 - Household Goods and Furnishings - 11 USC § 522(d)(3)" at bounding box center [236, 201] width 184 height 16
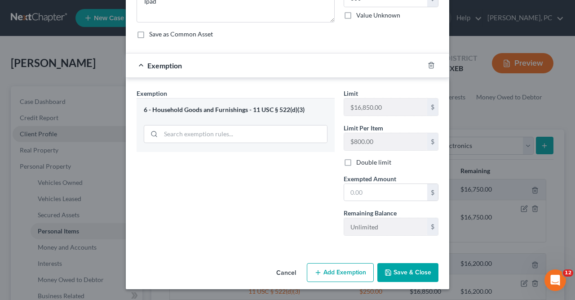
scroll to position [93, 0]
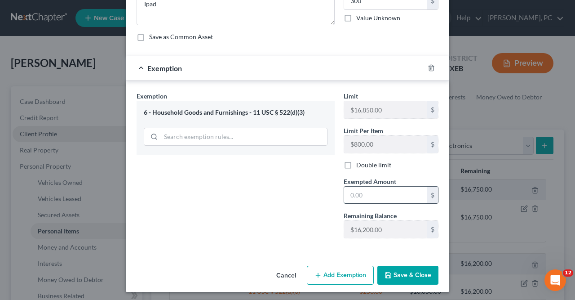
click at [351, 191] on input "text" at bounding box center [385, 194] width 83 height 17
type input "300"
click at [409, 270] on button "Save & Close" at bounding box center [407, 275] width 61 height 19
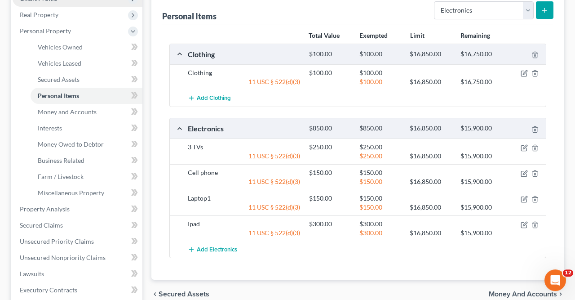
scroll to position [0, 0]
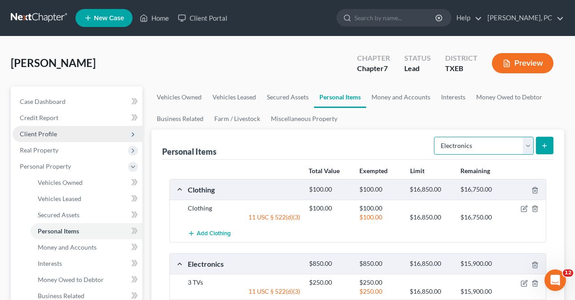
click at [434, 137] on select "Select Item Type Clothing Collectibles Of Value Electronics Firearms Household …" at bounding box center [484, 146] width 100 height 18
select select "household_goods"
click option "Household Goods" at bounding box center [0, 0] width 0 height 0
click at [546, 141] on button "submit" at bounding box center [545, 146] width 18 height 18
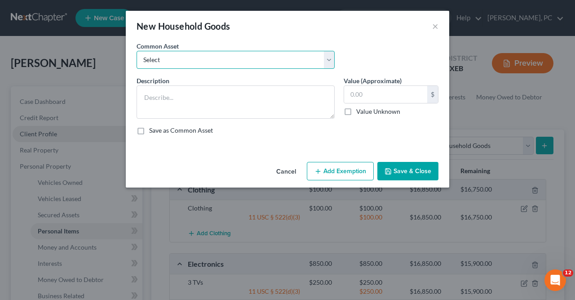
click at [137, 51] on select "Select Refrigerator Living room set Family room set Dining room set Pool table …" at bounding box center [236, 60] width 198 height 18
select select "1"
click option "Living room set" at bounding box center [0, 0] width 0 height 0
type textarea "Living room set"
type input "600.00"
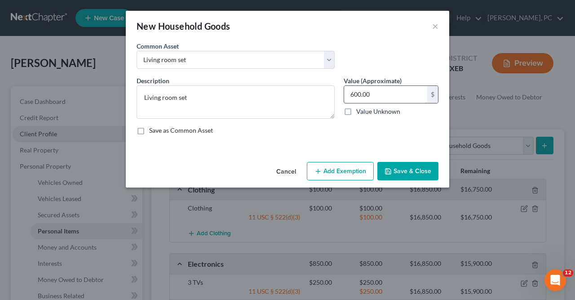
click at [351, 93] on input "600.00" at bounding box center [385, 94] width 83 height 17
click at [342, 172] on button "Add Exemption" at bounding box center [340, 171] width 67 height 19
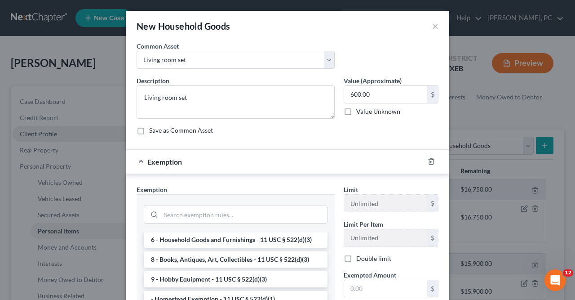
scroll to position [41, 0]
click at [189, 239] on li "6 - Household Goods and Furnishings - 11 USC § 522(d)(3)" at bounding box center [236, 239] width 184 height 16
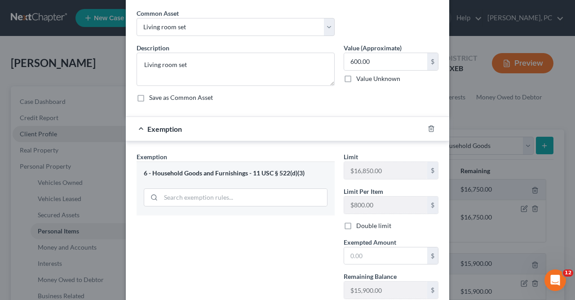
scroll to position [33, 0]
click at [349, 254] on input "text" at bounding box center [385, 255] width 83 height 17
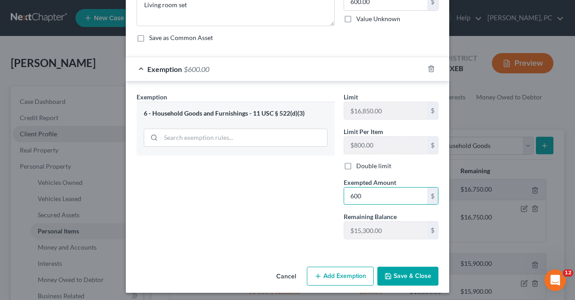
scroll to position [93, 0]
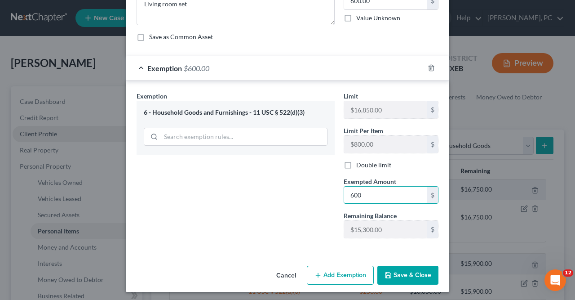
type input "600"
click at [408, 272] on button "Save & Close" at bounding box center [407, 275] width 61 height 19
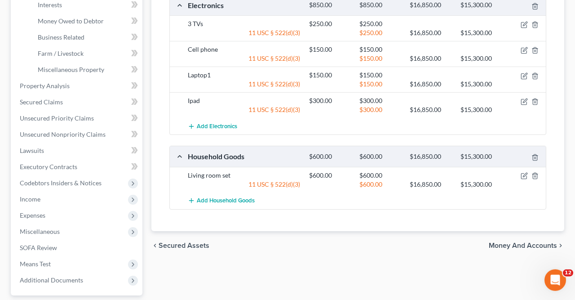
scroll to position [258, 0]
click at [526, 173] on icon "button" at bounding box center [524, 176] width 7 height 7
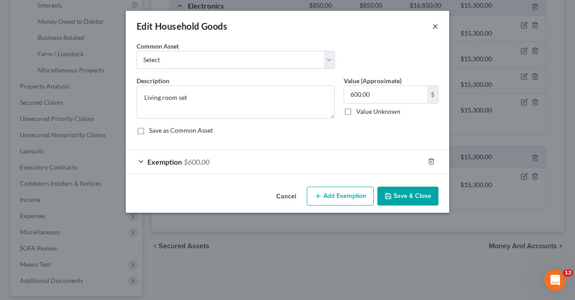
click at [434, 22] on button "×" at bounding box center [435, 26] width 6 height 11
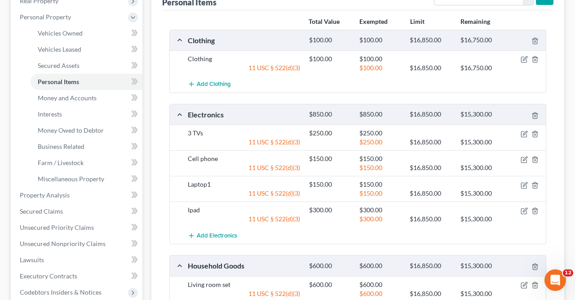
scroll to position [149, 0]
click at [63, 214] on link "Secured Claims" at bounding box center [78, 212] width 130 height 16
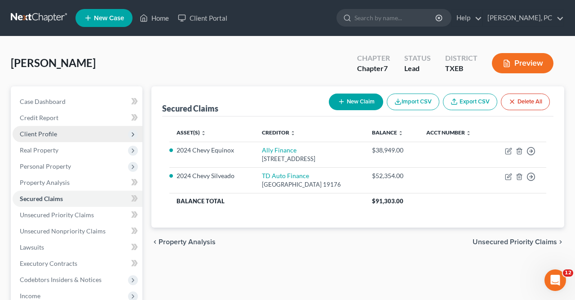
click at [361, 102] on button "New Claim" at bounding box center [356, 101] width 54 height 17
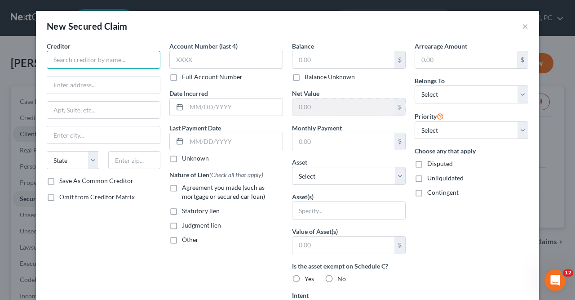
click at [54, 56] on input "text" at bounding box center [104, 60] width 114 height 18
type input "Rooms to Go"
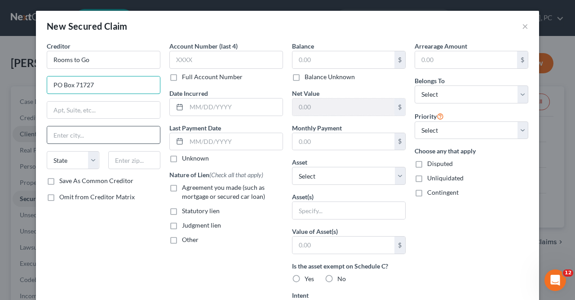
type input "PO Box 71727"
click at [55, 134] on input "text" at bounding box center [103, 134] width 113 height 17
type input "Philadelophia"
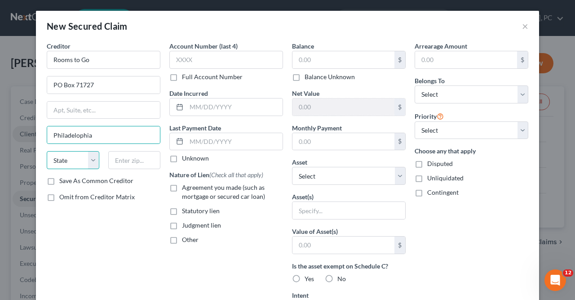
click at [47, 151] on select "State [US_STATE] AK AR AZ CA CO CT DE DC [GEOGRAPHIC_DATA] [GEOGRAPHIC_DATA] GU…" at bounding box center [73, 160] width 53 height 18
select select "39"
click option "PA" at bounding box center [0, 0] width 0 height 0
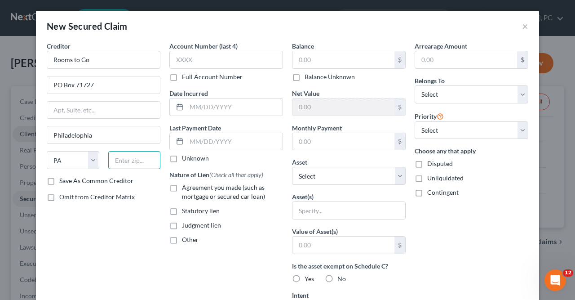
click at [121, 159] on input "text" at bounding box center [134, 160] width 53 height 18
type input "19176"
click at [176, 56] on input "text" at bounding box center [226, 60] width 114 height 18
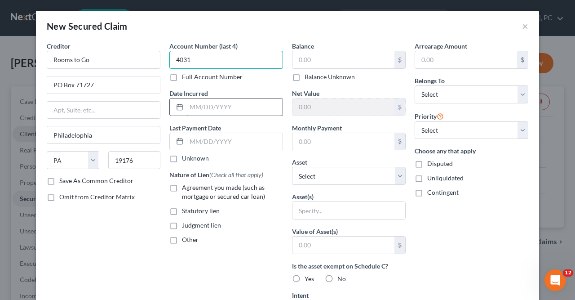
type input "4031"
click at [188, 108] on input "text" at bounding box center [234, 106] width 96 height 17
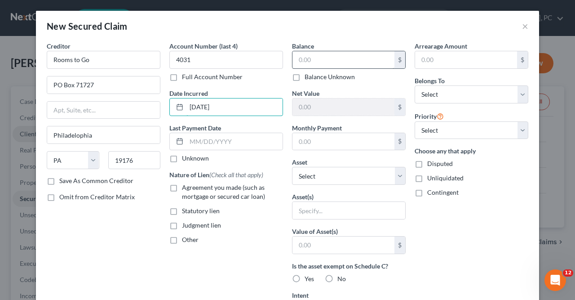
type input "[DATE]"
click at [298, 60] on input "text" at bounding box center [343, 59] width 102 height 17
type input "1,545"
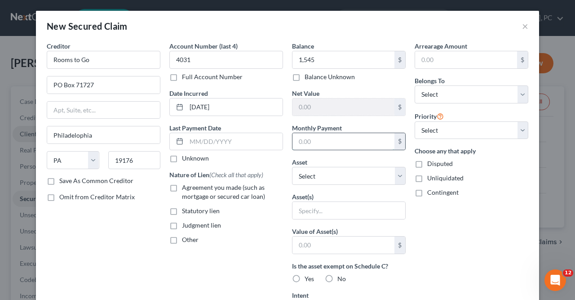
click at [299, 138] on input "text" at bounding box center [343, 141] width 102 height 17
type input "100"
click at [292, 167] on select "Select Other Multiple Assets Electronics - 3 TVs - $250.0 Electronics - Cell ph…" at bounding box center [349, 176] width 114 height 18
select select "9"
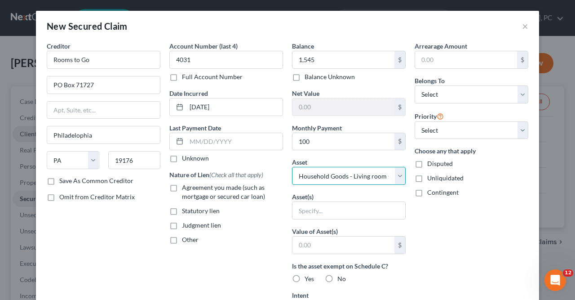
click option "Household Goods - Living room set - $600.0" at bounding box center [0, 0] width 0 height 0
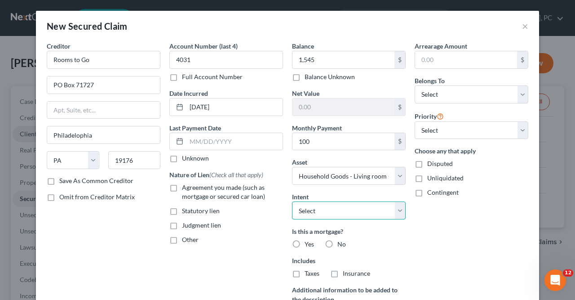
click at [292, 201] on select "Select Surrender Redeem Reaffirm Avoid Other" at bounding box center [349, 210] width 114 height 18
select select "2"
click option "Reaffirm" at bounding box center [0, 0] width 0 height 0
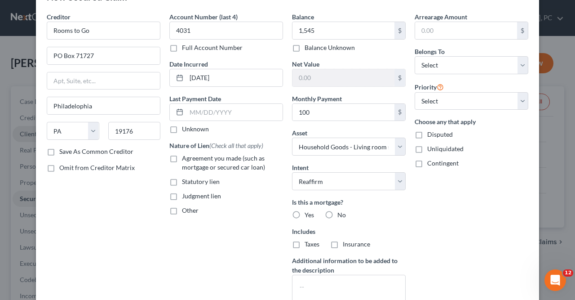
click at [337, 214] on label "No" at bounding box center [341, 214] width 9 height 9
click at [341, 214] on input "No" at bounding box center [344, 213] width 6 height 6
radio input "true"
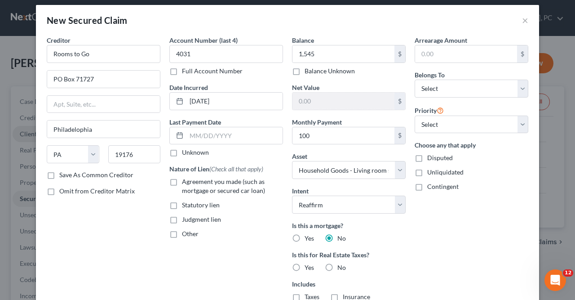
scroll to position [0, 0]
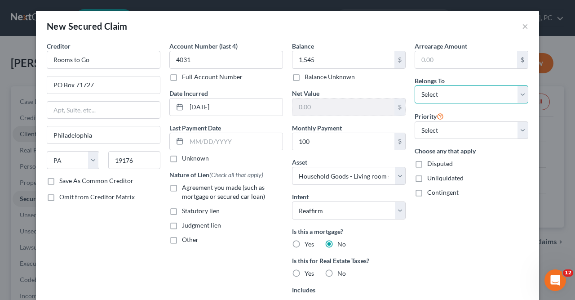
click at [415, 85] on select "Select Debtor 1 Only Debtor 2 Only Debtor 1 And Debtor 2 Only At Least One Of T…" at bounding box center [472, 94] width 114 height 18
select select "0"
click option "Debtor 1 Only" at bounding box center [0, 0] width 0 height 0
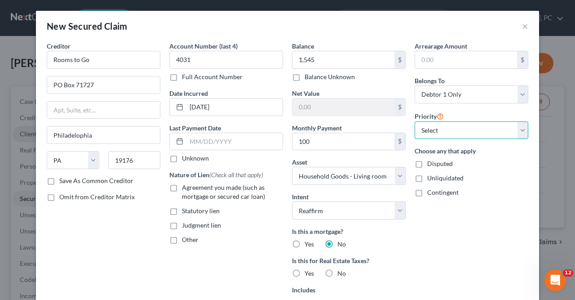
click at [415, 121] on select "Select 1st 2nd 3rd 4th 5th 6th 7th 8th 9th 10th 11th 12th 13th 14th 15th 16th 1…" at bounding box center [472, 130] width 114 height 18
select select "0"
click option "1st" at bounding box center [0, 0] width 0 height 0
click at [415, 121] on select "Select 1st 2nd 3rd 4th 5th 6th 7th 8th 9th 10th 11th 12th 13th 14th 15th 16th 1…" at bounding box center [472, 130] width 114 height 18
click at [404, 86] on div "Balance 1,545.00 $ Balance Unknown Balance Undetermined 1,545 $ Balance Unknown…" at bounding box center [349, 207] width 123 height 332
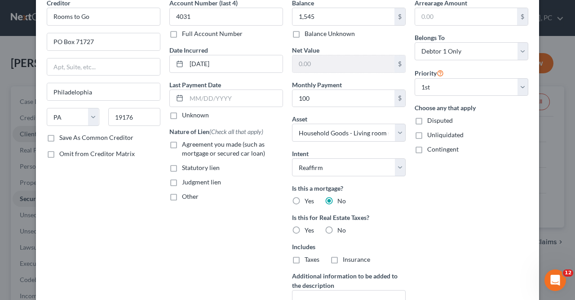
scroll to position [42, 0]
click at [59, 137] on label "Save As Common Creditor" at bounding box center [96, 138] width 74 height 9
click at [63, 137] on input "Save As Common Creditor" at bounding box center [66, 137] width 6 height 6
checkbox input "true"
click at [182, 147] on label "Agreement you made (such as mortgage or secured car loan)" at bounding box center [232, 150] width 101 height 18
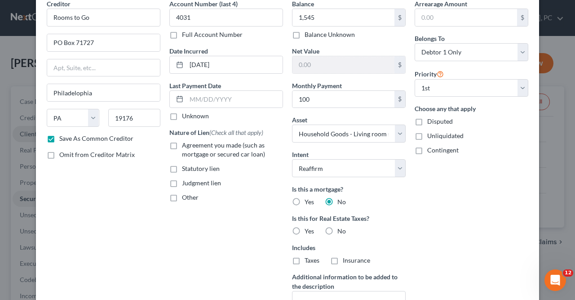
click at [186, 146] on input "Agreement you made (such as mortgage or secured car loan)" at bounding box center [189, 144] width 6 height 6
checkbox input "true"
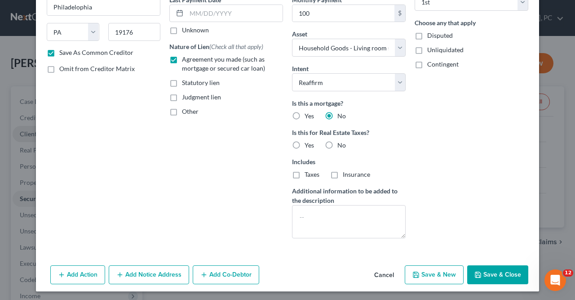
click at [495, 274] on button "Save & Close" at bounding box center [497, 274] width 61 height 19
checkbox input "false"
select select
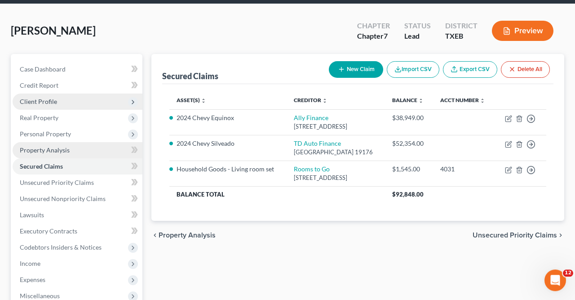
scroll to position [31, 0]
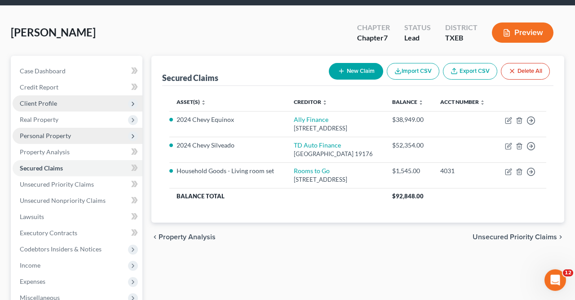
click at [70, 137] on span "Personal Property" at bounding box center [78, 136] width 130 height 16
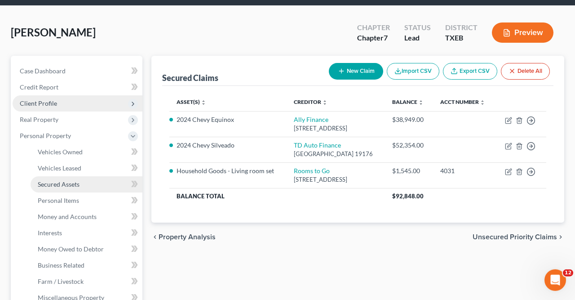
click at [66, 184] on span "Secured Assets" at bounding box center [59, 184] width 42 height 8
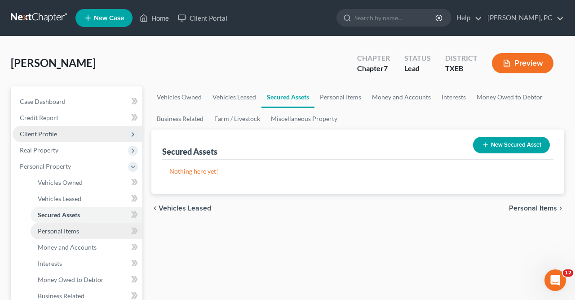
click at [77, 231] on span "Personal Items" at bounding box center [58, 231] width 41 height 8
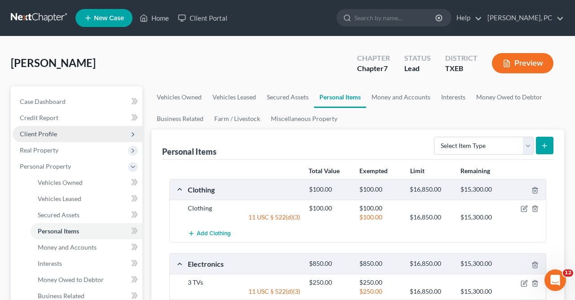
click at [545, 145] on icon "submit" at bounding box center [544, 145] width 7 height 7
click at [434, 137] on select "Select Item Type Clothing Collectibles Of Value Electronics Firearms Household …" at bounding box center [484, 146] width 100 height 18
select select "household_goods"
click option "Household Goods" at bounding box center [0, 0] width 0 height 0
click at [543, 137] on button "submit" at bounding box center [545, 146] width 18 height 18
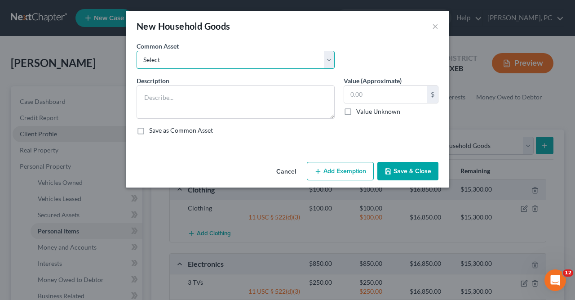
click at [137, 51] on select "Select Refrigerator Living room set Family room set Dining room set Pool table …" at bounding box center [236, 60] width 198 height 18
click at [369, 39] on div "New Household Goods ×" at bounding box center [287, 26] width 323 height 31
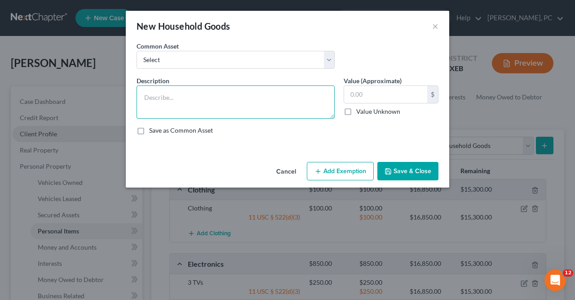
click at [143, 98] on textarea at bounding box center [236, 101] width 198 height 33
type textarea "3 bedrooms"
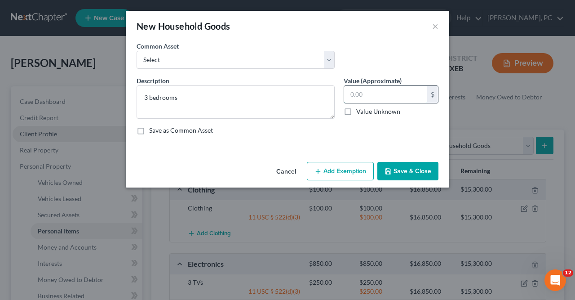
click at [351, 94] on input "text" at bounding box center [385, 94] width 83 height 17
type input "650"
click at [341, 170] on button "Add Exemption" at bounding box center [340, 171] width 67 height 19
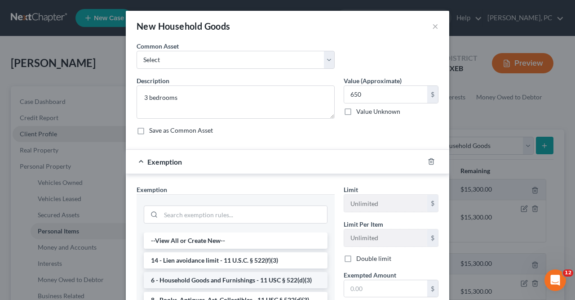
click at [210, 278] on li "6 - Household Goods and Furnishings - 11 USC § 522(d)(3)" at bounding box center [236, 280] width 184 height 16
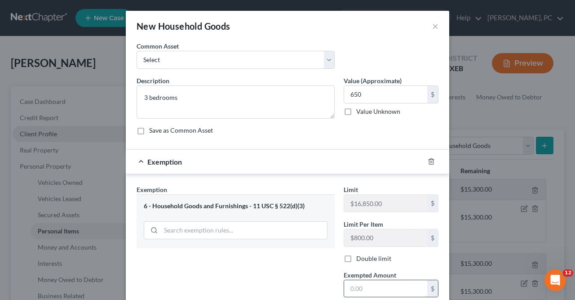
click at [352, 286] on input "text" at bounding box center [385, 288] width 83 height 17
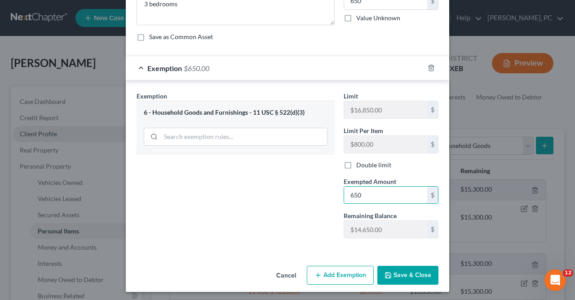
type input "650"
click at [415, 267] on button "Save & Close" at bounding box center [407, 275] width 61 height 19
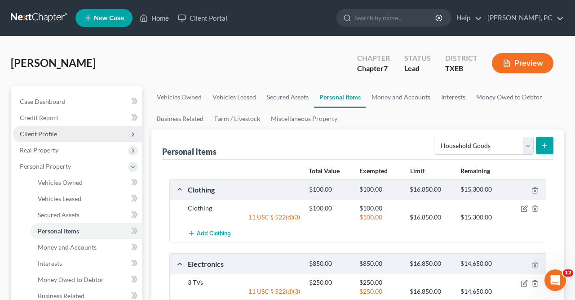
click at [543, 142] on icon "submit" at bounding box center [544, 145] width 7 height 7
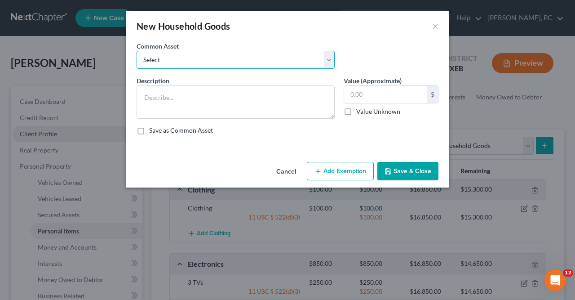
click at [137, 51] on select "Select Refrigerator Living room set Family room set Dining room set Pool table …" at bounding box center [236, 60] width 198 height 18
click at [392, 45] on div "Common Asset Select Refrigerator Living room set Family room set Dining room se…" at bounding box center [287, 58] width 311 height 35
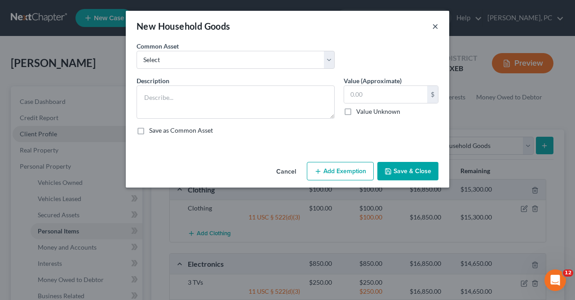
click at [435, 23] on button "×" at bounding box center [435, 26] width 6 height 11
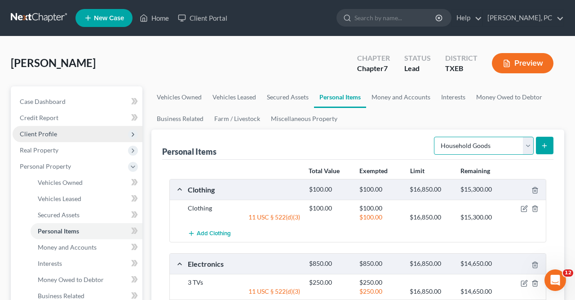
click at [434, 137] on select "Select Item Type Clothing Collectibles Of Value Electronics Firearms Household …" at bounding box center [484, 146] width 100 height 18
click at [485, 98] on link "Money Owed to Debtor" at bounding box center [509, 97] width 77 height 22
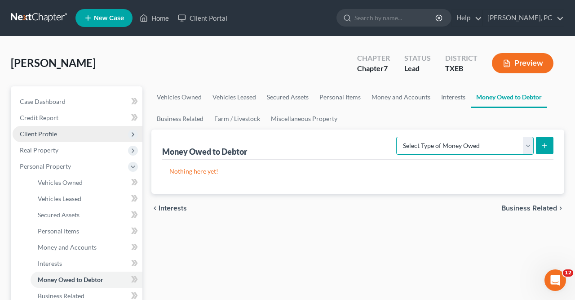
click at [396, 137] on select "Select Type of Money Owed Accounts Receivable Alimony Child Support Claims Agai…" at bounding box center [464, 146] width 137 height 18
click at [58, 249] on span "Money and Accounts" at bounding box center [67, 247] width 59 height 8
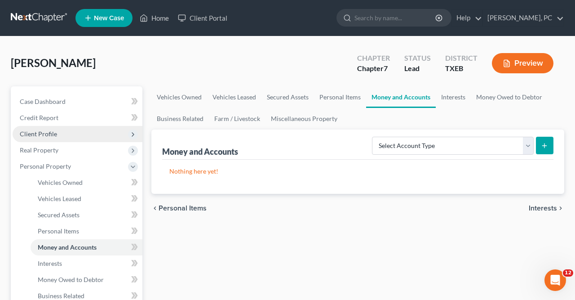
click at [547, 142] on icon "submit" at bounding box center [544, 145] width 7 height 7
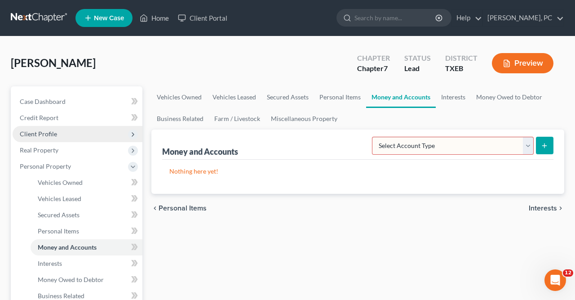
click at [372, 137] on select "Select Account Type Brokerage Cash on Hand Certificates of Deposit Checking Acc…" at bounding box center [453, 146] width 162 height 18
select select "checking"
click option "Checking Account" at bounding box center [0, 0] width 0 height 0
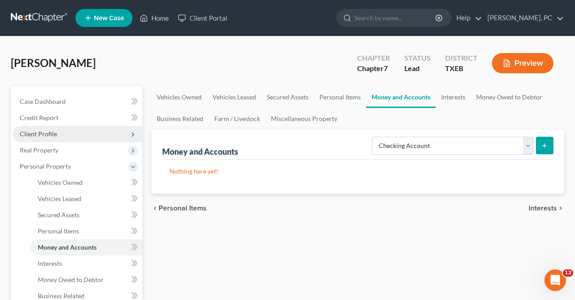
click at [549, 142] on button "submit" at bounding box center [545, 146] width 18 height 18
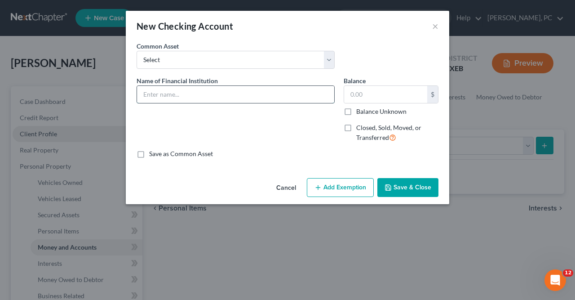
click at [143, 94] on input "text" at bounding box center [235, 94] width 197 height 17
type input "Chase"
click at [352, 96] on input "text" at bounding box center [385, 94] width 83 height 17
type input "1"
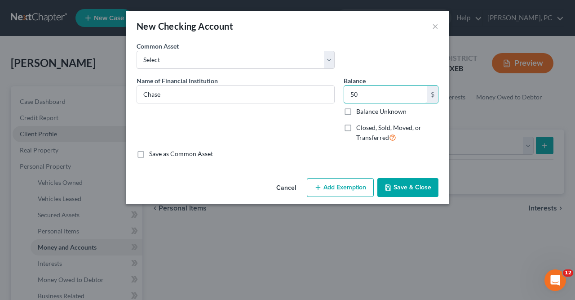
type input "50"
click at [330, 184] on button "Add Exemption" at bounding box center [340, 187] width 67 height 19
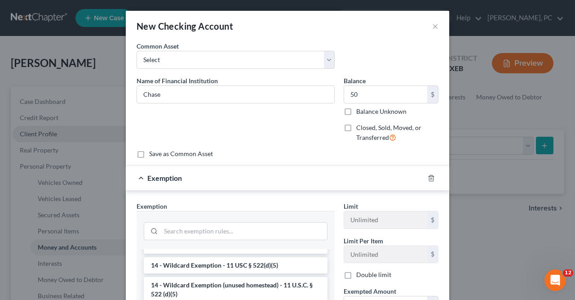
scroll to position [194, 0]
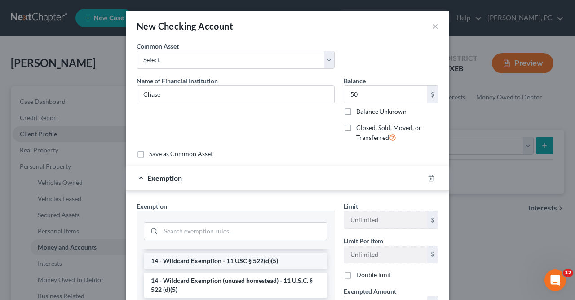
click at [201, 256] on li "14 - Wildcard Exemption - 11 USC § 522(d)(5)" at bounding box center [236, 260] width 184 height 16
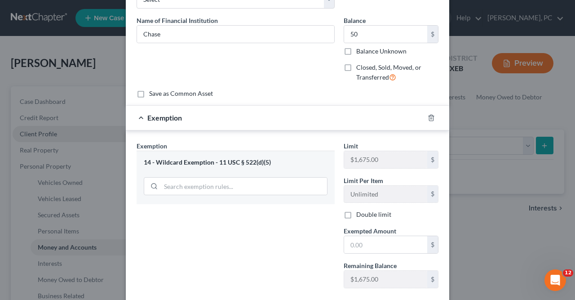
scroll to position [67, 0]
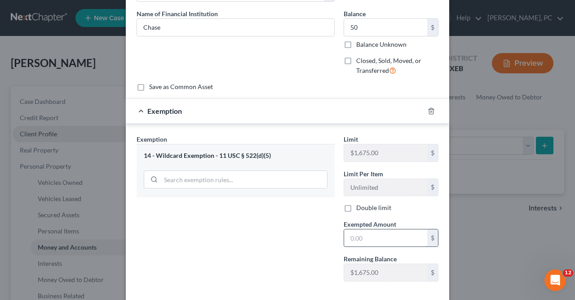
click at [348, 235] on input "text" at bounding box center [385, 237] width 83 height 17
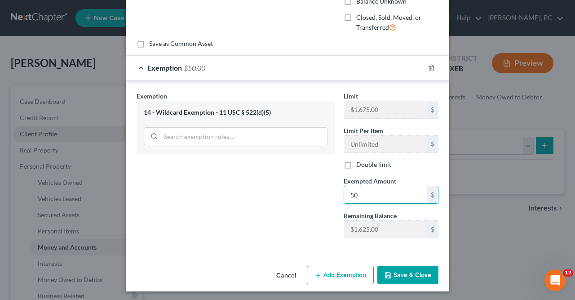
type input "50"
click at [410, 271] on button "Save & Close" at bounding box center [407, 275] width 61 height 19
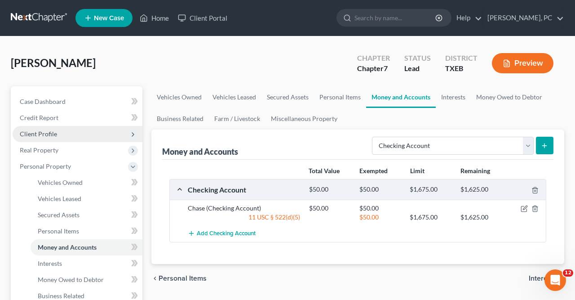
click at [548, 142] on icon "submit" at bounding box center [544, 145] width 7 height 7
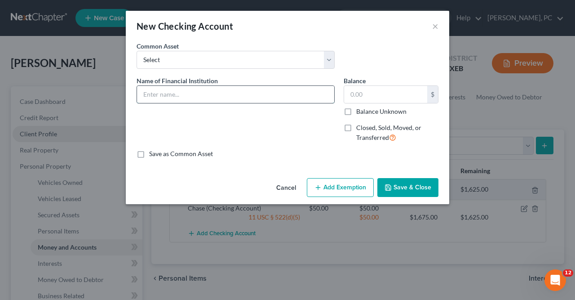
click at [142, 93] on input "text" at bounding box center [235, 94] width 197 height 17
type input "Capital One"
click at [350, 94] on input "text" at bounding box center [385, 94] width 83 height 17
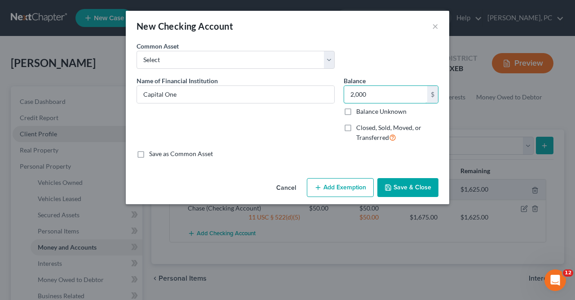
type input "2,000"
click at [340, 186] on button "Add Exemption" at bounding box center [340, 187] width 67 height 19
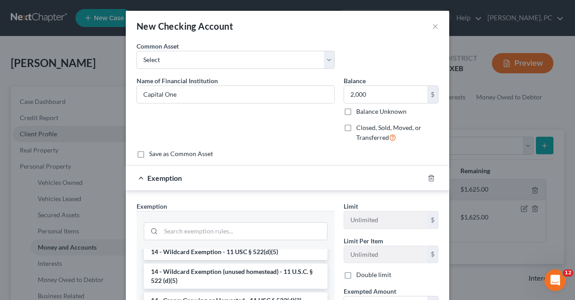
scroll to position [204, 0]
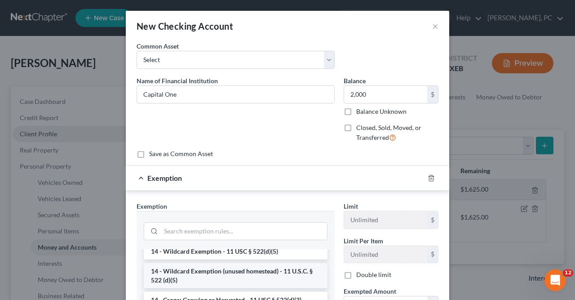
click at [189, 267] on li "14 - Wildcard Exemption (unused homestead) - 11 U.S.C. § 522 (d)(5)" at bounding box center [236, 275] width 184 height 25
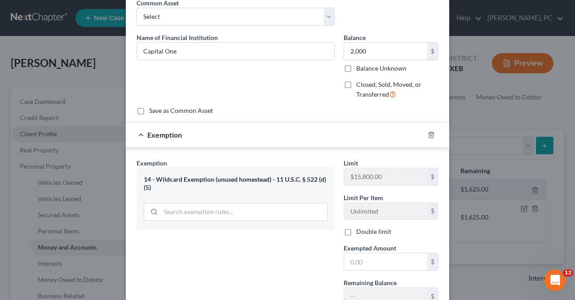
scroll to position [43, 0]
click at [351, 255] on input "text" at bounding box center [385, 261] width 83 height 17
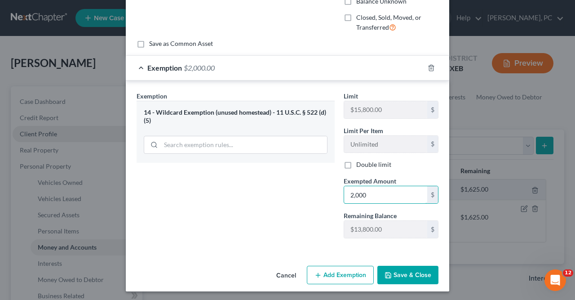
type input "2,000"
click at [412, 271] on button "Save & Close" at bounding box center [407, 275] width 61 height 19
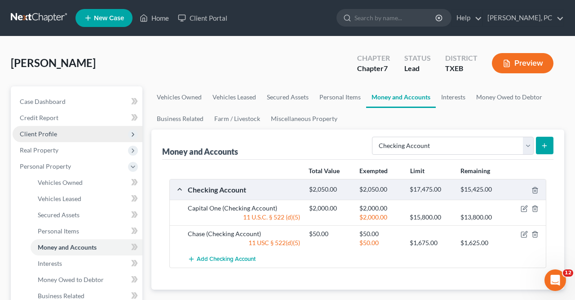
click at [542, 143] on icon "submit" at bounding box center [544, 145] width 7 height 7
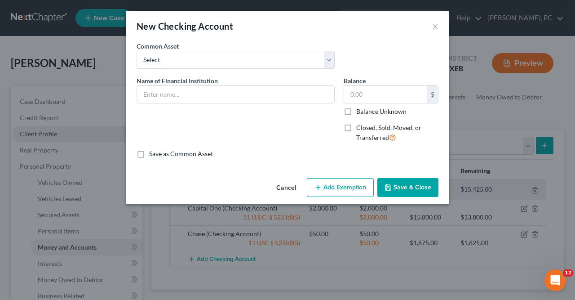
click at [431, 25] on div "New Checking Account ×" at bounding box center [287, 26] width 323 height 31
click at [434, 23] on button "×" at bounding box center [435, 26] width 6 height 11
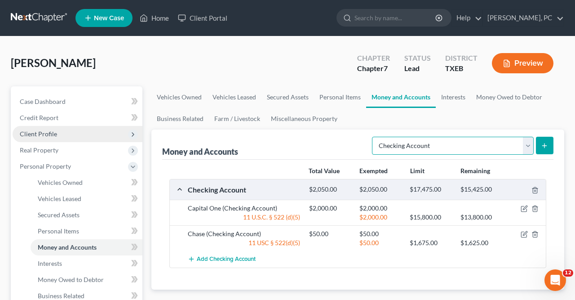
click at [372, 137] on select "Select Account Type Brokerage Cash on Hand Certificates of Deposit Checking Acc…" at bounding box center [453, 146] width 162 height 18
select select "savings"
click option "Savings Account" at bounding box center [0, 0] width 0 height 0
click at [550, 140] on button "submit" at bounding box center [545, 146] width 18 height 18
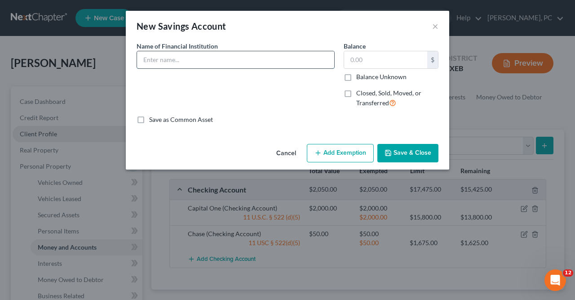
click at [144, 57] on input "text" at bounding box center [235, 59] width 197 height 17
type input "Capital One"
click at [350, 59] on input "text" at bounding box center [385, 59] width 83 height 17
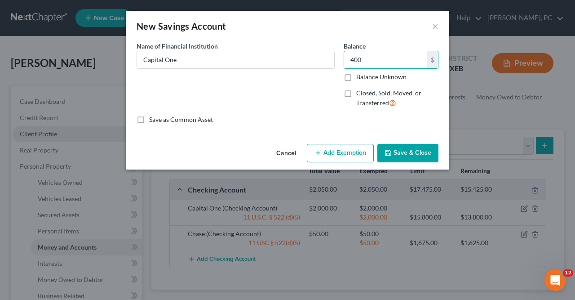
type input "400"
click at [340, 153] on button "Add Exemption" at bounding box center [340, 153] width 67 height 19
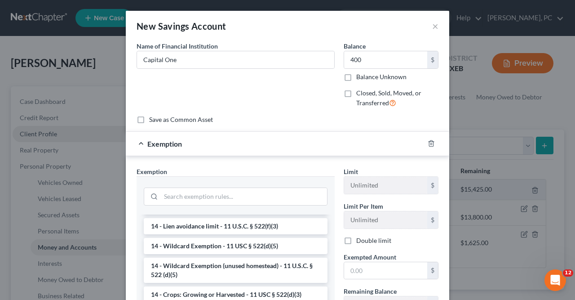
scroll to position [215, 0]
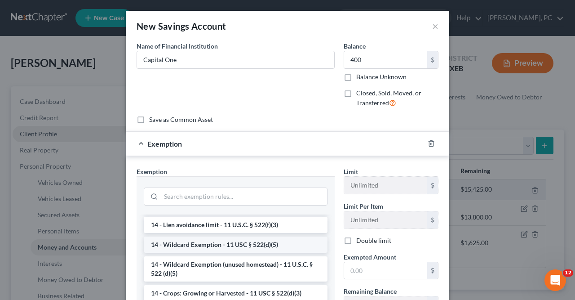
click at [209, 244] on li "14 - Wildcard Exemption - 11 USC § 522(d)(5)" at bounding box center [236, 244] width 184 height 16
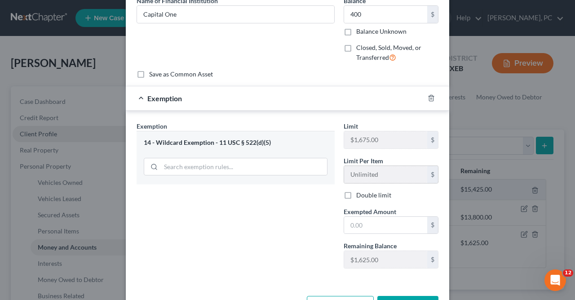
scroll to position [46, 0]
click at [350, 225] on input "text" at bounding box center [385, 224] width 83 height 17
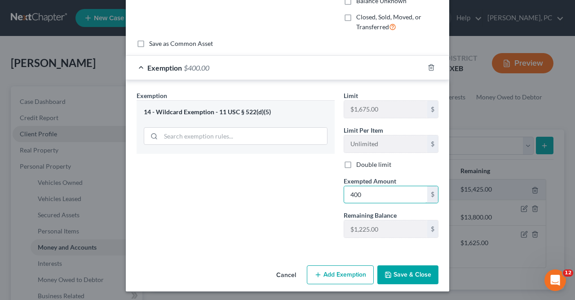
type input "400"
click at [403, 265] on button "Save & Close" at bounding box center [407, 274] width 61 height 19
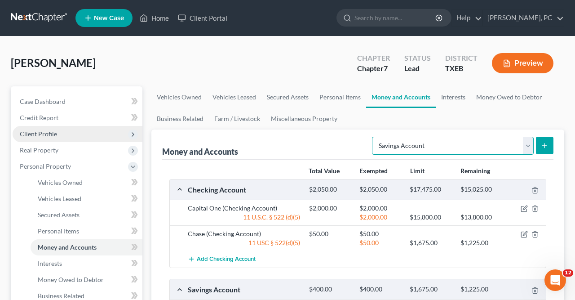
click at [372, 137] on select "Select Account Type Brokerage Cash on Hand Certificates of Deposit Checking Acc…" at bounding box center [453, 146] width 162 height 18
click at [283, 67] on div "[PERSON_NAME] Upgraded Chapter Chapter 7 Status [GEOGRAPHIC_DATA] [GEOGRAPHIC_D…" at bounding box center [287, 66] width 553 height 39
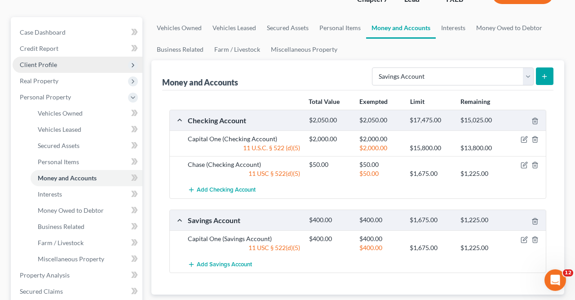
scroll to position [0, 0]
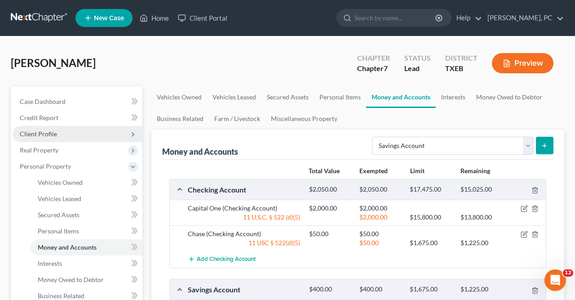
click at [544, 142] on icon "submit" at bounding box center [544, 145] width 7 height 7
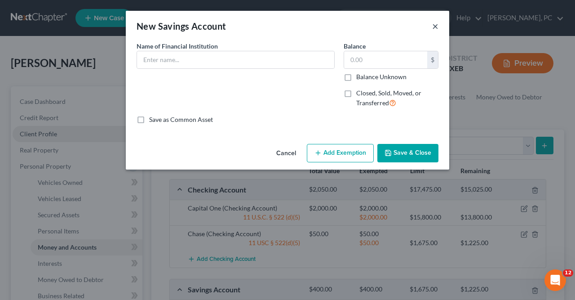
click at [434, 26] on button "×" at bounding box center [435, 26] width 6 height 11
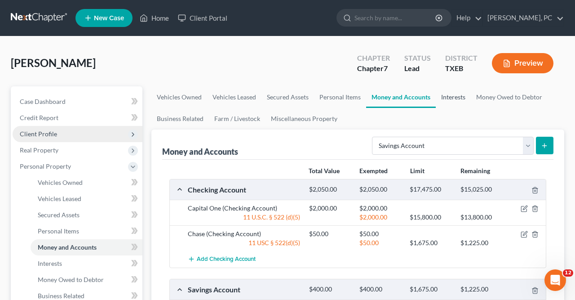
click at [457, 96] on link "Interests" at bounding box center [453, 97] width 35 height 22
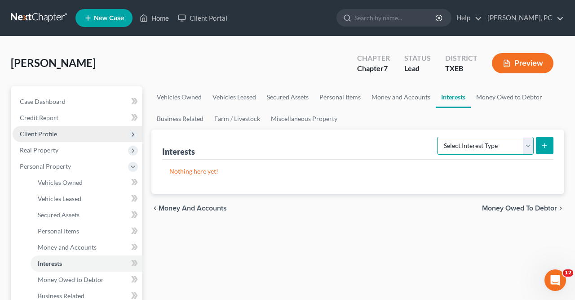
click at [437, 137] on select "Select Interest Type 401K Annuity Bond Education IRA Government Bond Government…" at bounding box center [485, 146] width 97 height 18
click option "401K" at bounding box center [0, 0] width 0 height 0
click at [545, 144] on icon "submit" at bounding box center [544, 145] width 7 height 7
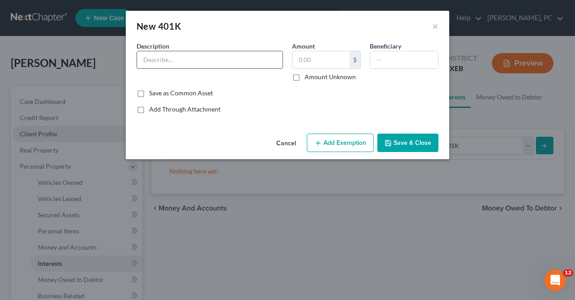
click at [143, 61] on input "text" at bounding box center [210, 59] width 146 height 17
click at [436, 26] on button "×" at bounding box center [435, 26] width 6 height 11
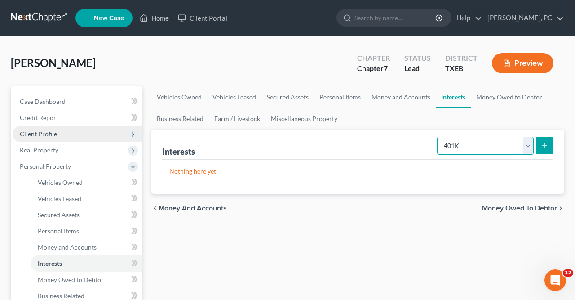
click at [437, 137] on select "Select Interest Type 401K Annuity Bond Education IRA Government Bond Government…" at bounding box center [485, 146] width 97 height 18
select select "other_retirement_plan"
click option "Other Retirement Plan" at bounding box center [0, 0] width 0 height 0
click at [543, 146] on line "submit" at bounding box center [545, 146] width 4 height 0
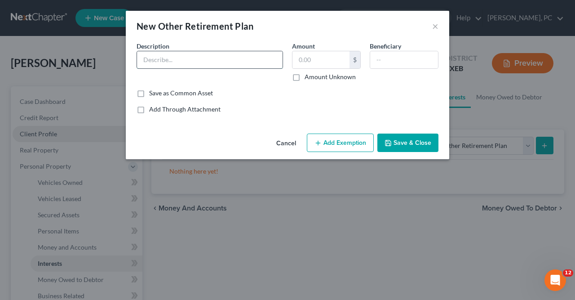
click at [144, 58] on input "text" at bounding box center [210, 59] width 146 height 17
type input "TRS"
click at [298, 62] on input "text" at bounding box center [320, 59] width 57 height 17
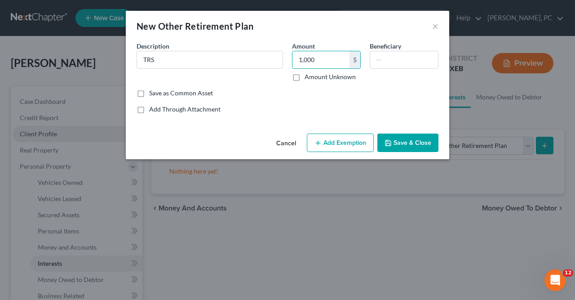
type input "1,000"
click at [326, 144] on button "Add Exemption" at bounding box center [340, 142] width 67 height 19
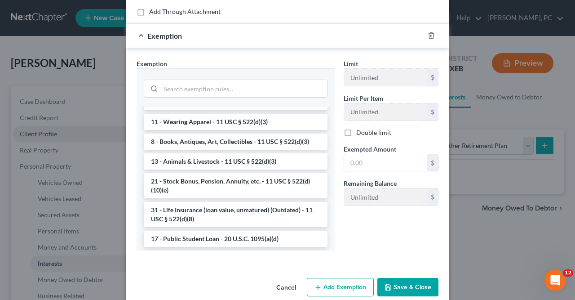
scroll to position [652, 0]
click at [187, 186] on li "21 - Stock Bonus, Pension, Annuity, etc. - 11 USC § 522(d)(10)(e)" at bounding box center [236, 185] width 184 height 25
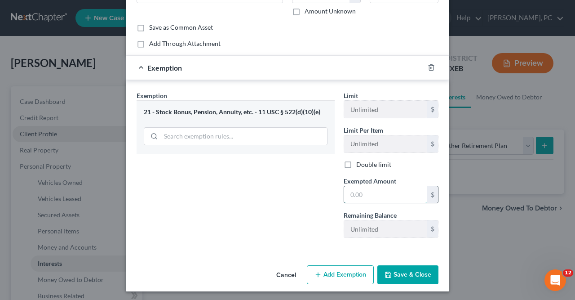
click at [351, 192] on input "text" at bounding box center [385, 194] width 83 height 17
type input "1,000"
click at [406, 270] on button "Save & Close" at bounding box center [407, 274] width 61 height 19
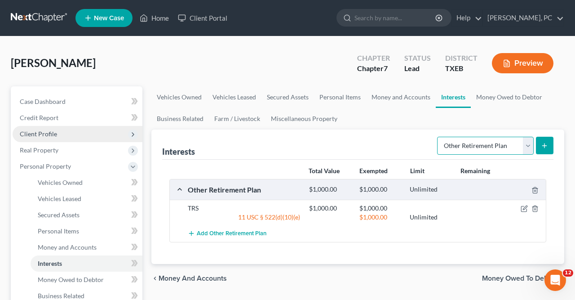
click at [437, 137] on select "Select Interest Type 401K Annuity Bond Education IRA Government Bond Government…" at bounding box center [485, 146] width 97 height 18
select select "term_life_insurance"
click option "Term Life Insurance" at bounding box center [0, 0] width 0 height 0
click at [542, 141] on button "submit" at bounding box center [545, 146] width 18 height 18
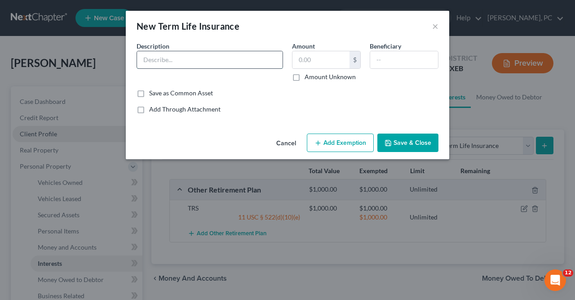
click at [144, 60] on input "text" at bounding box center [210, 59] width 146 height 17
type input "Through work"
click at [298, 58] on input "text" at bounding box center [320, 59] width 57 height 17
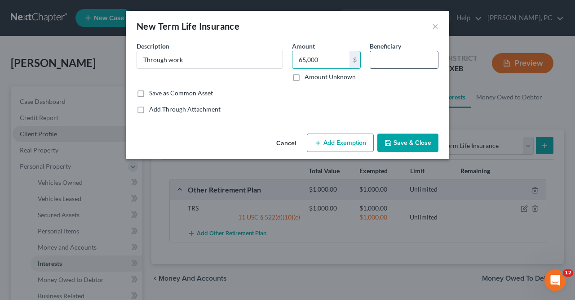
type input "65,000"
click at [376, 58] on input "text" at bounding box center [404, 59] width 68 height 17
type input "Oldest daughter"
click at [334, 141] on button "Add Exemption" at bounding box center [340, 142] width 67 height 19
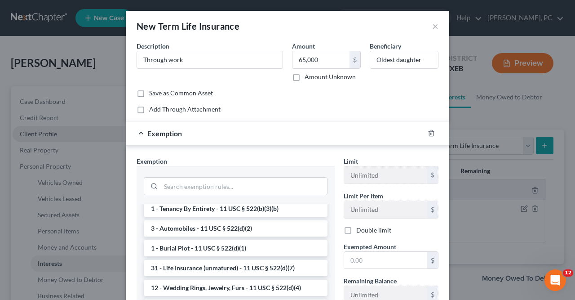
scroll to position [205, 0]
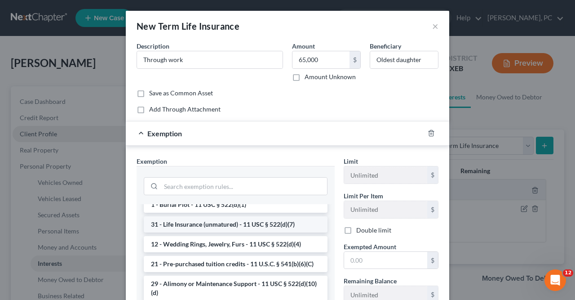
click at [199, 223] on li "31 - Life Insurance (unmatured) - 11 USC § 522(d)(7)" at bounding box center [236, 224] width 184 height 16
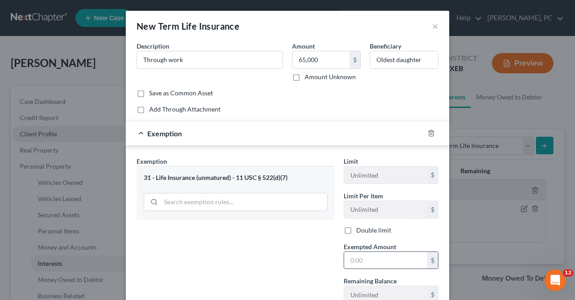
click at [353, 257] on input "text" at bounding box center [385, 260] width 83 height 17
click at [349, 255] on input "text" at bounding box center [385, 260] width 83 height 17
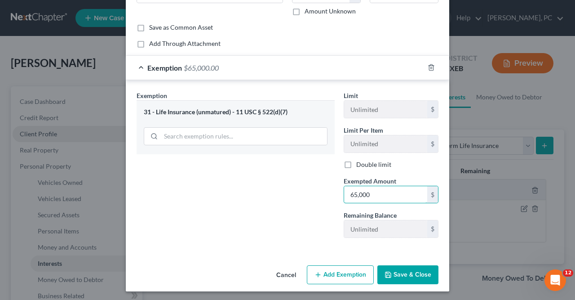
type input "65,000"
click at [403, 270] on button "Save & Close" at bounding box center [407, 274] width 61 height 19
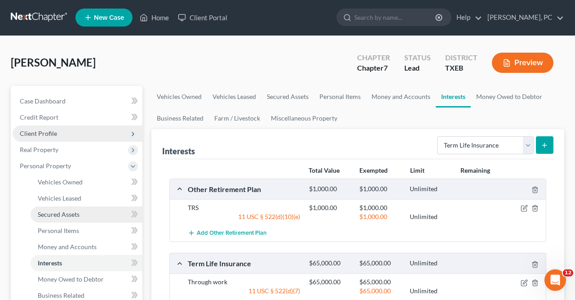
scroll to position [0, 0]
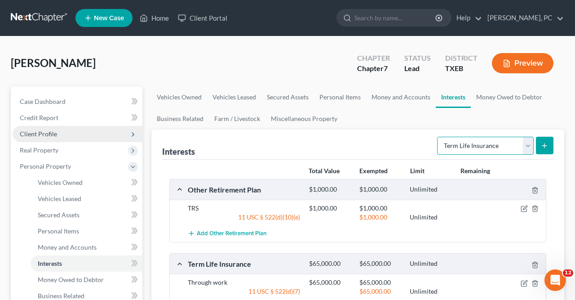
click at [437, 137] on select "Select Interest Type 401K Annuity Bond Education IRA Government Bond Government…" at bounding box center [485, 146] width 97 height 18
click at [530, 142] on select "Select Interest Type 401K Annuity Bond Education IRA Government Bond Government…" at bounding box center [485, 146] width 97 height 18
click at [488, 97] on link "Money Owed to Debtor" at bounding box center [509, 97] width 77 height 22
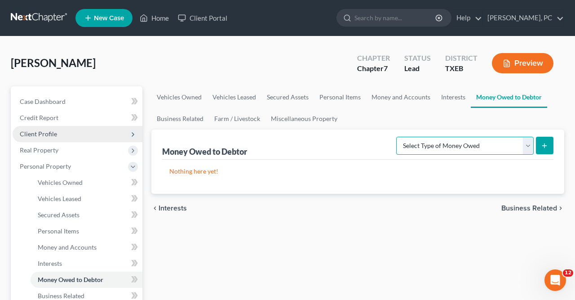
click at [396, 137] on select "Select Type of Money Owed Accounts Receivable Alimony Child Support Claims Agai…" at bounding box center [464, 146] width 137 height 18
click at [362, 199] on div "chevron_left Interests Business Related chevron_right" at bounding box center [357, 208] width 413 height 29
click at [396, 137] on select "Select Type of Money Owed Accounts Receivable Alimony Child Support Claims Agai…" at bounding box center [464, 146] width 137 height 18
click at [543, 143] on icon "submit" at bounding box center [544, 145] width 7 height 7
click at [180, 121] on link "Business Related" at bounding box center [180, 119] width 58 height 22
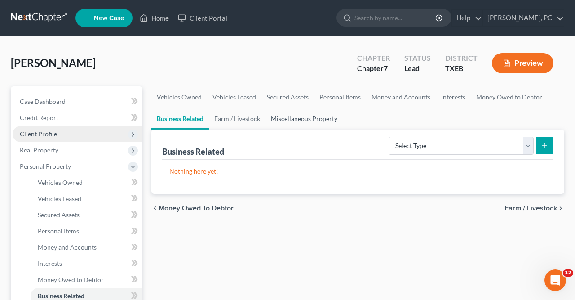
click at [302, 119] on link "Miscellaneous Property" at bounding box center [304, 119] width 77 height 22
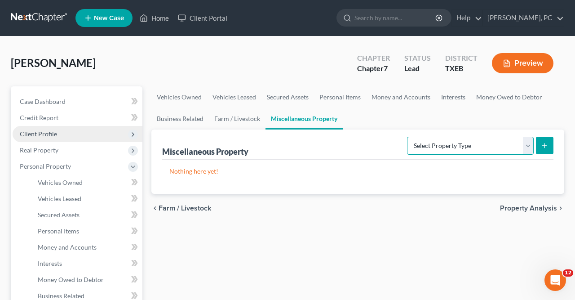
click at [407, 137] on select "Select Property Type Assigned for Creditor Benefit [DATE] Holding for Another N…" at bounding box center [470, 146] width 127 height 18
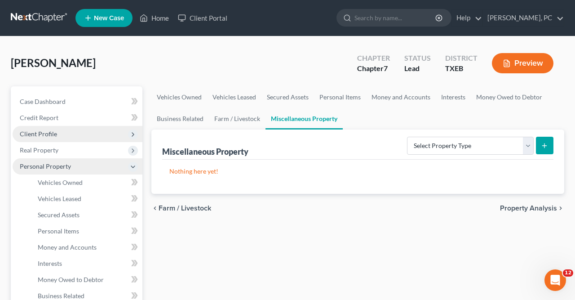
click at [135, 164] on icon at bounding box center [132, 166] width 7 height 7
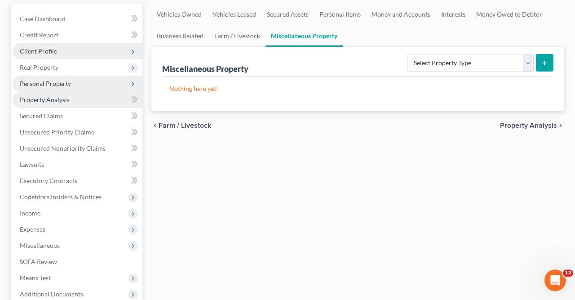
scroll to position [83, 0]
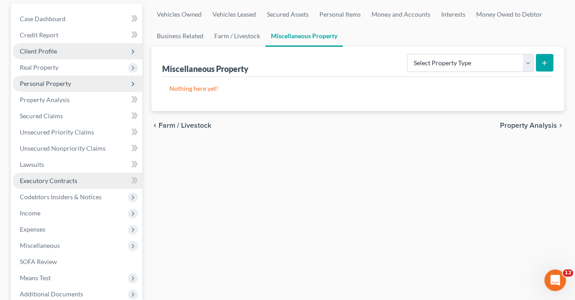
click at [49, 179] on span "Executory Contracts" at bounding box center [49, 181] width 58 height 8
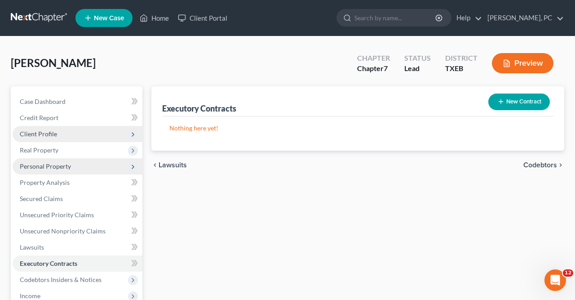
click at [509, 100] on button "New Contract" at bounding box center [519, 101] width 62 height 17
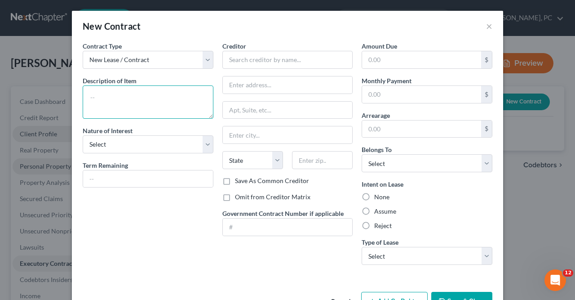
click at [86, 92] on textarea at bounding box center [148, 101] width 131 height 33
type textarea "Rental of Apartment"
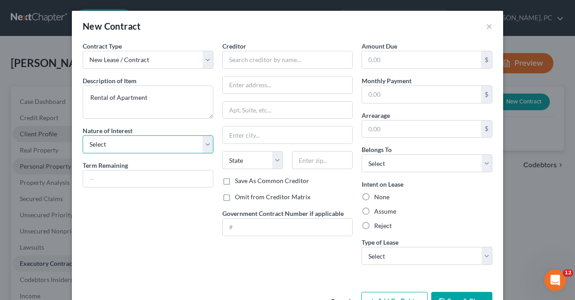
click at [83, 135] on select "Select Purchaser Agent Lessor Lessee" at bounding box center [148, 144] width 131 height 18
select select "3"
click option "Lessee" at bounding box center [0, 0] width 0 height 0
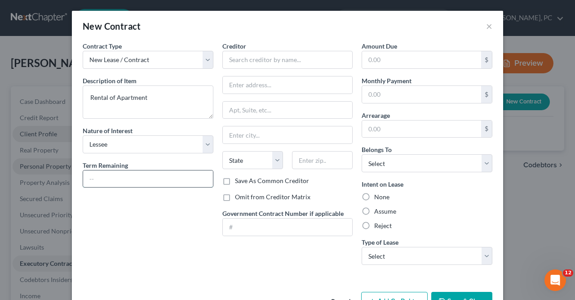
click at [88, 178] on input "text" at bounding box center [148, 178] width 130 height 17
type input "12 months"
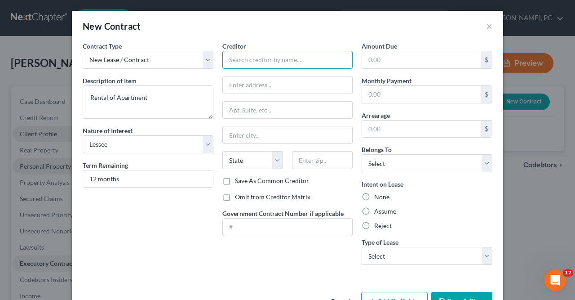
click at [230, 58] on input "text" at bounding box center [287, 60] width 131 height 18
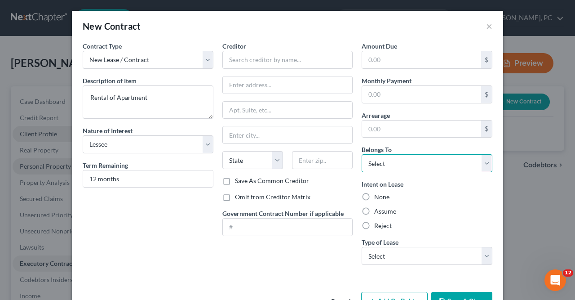
click at [362, 154] on select "Select Debtor 1 Only Debtor 2 Only Debtor 1 And Debtor 2 Only At Least One Of T…" at bounding box center [427, 163] width 131 height 18
select select "0"
click option "Debtor 1 Only" at bounding box center [0, 0] width 0 height 0
click at [374, 212] on label "Assume" at bounding box center [385, 211] width 22 height 9
click at [378, 212] on input "Assume" at bounding box center [381, 210] width 6 height 6
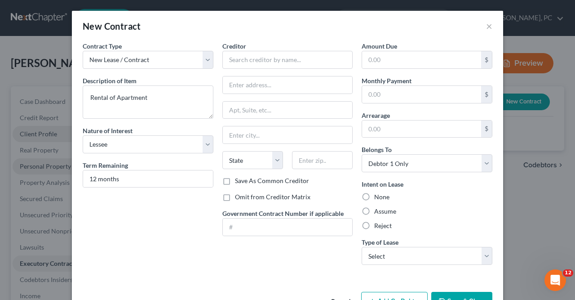
radio input "true"
click at [362, 247] on select "Select Real Estate Car Other" at bounding box center [427, 256] width 131 height 18
select select "0"
click option "Real Estate" at bounding box center [0, 0] width 0 height 0
click at [369, 91] on input "text" at bounding box center [421, 94] width 119 height 17
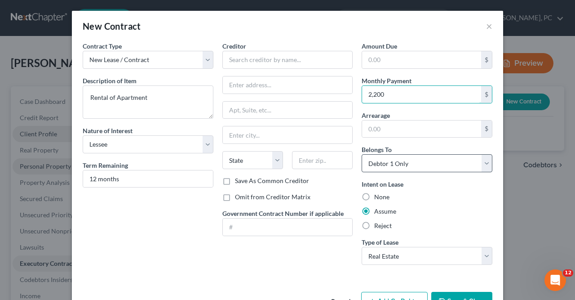
scroll to position [27, 0]
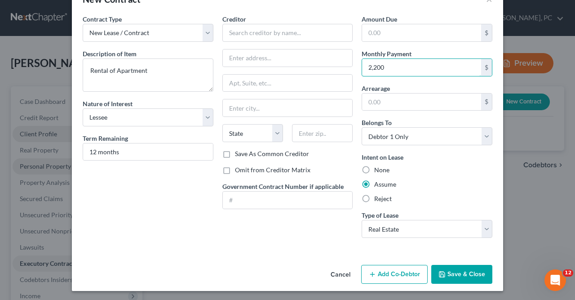
type input "2,200"
click at [456, 270] on button "Save & Close" at bounding box center [461, 274] width 61 height 19
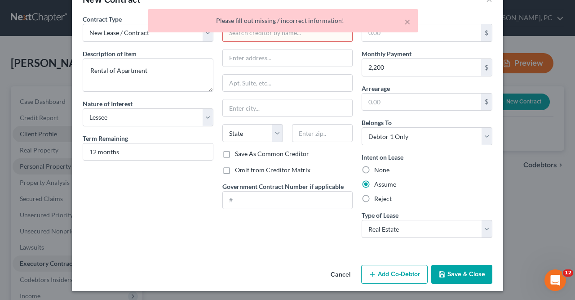
scroll to position [0, 0]
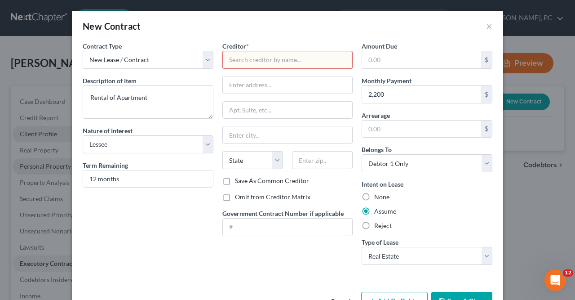
click at [227, 58] on input "text" at bounding box center [287, 60] width 131 height 18
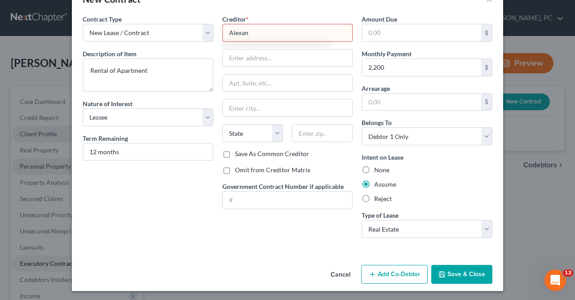
type input "Alexan"
click at [453, 270] on button "Save & Close" at bounding box center [461, 274] width 61 height 19
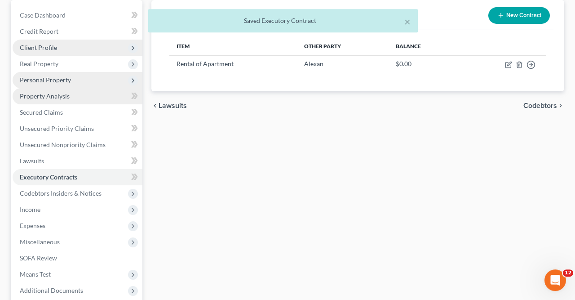
scroll to position [87, 0]
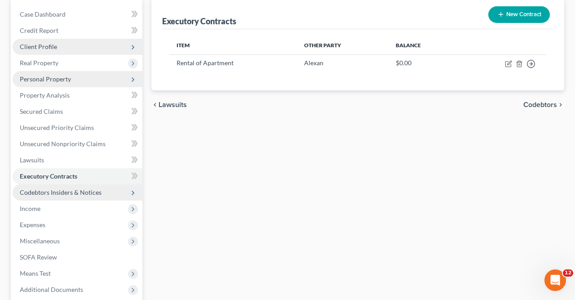
click at [58, 191] on span "Codebtors Insiders & Notices" at bounding box center [61, 192] width 82 height 8
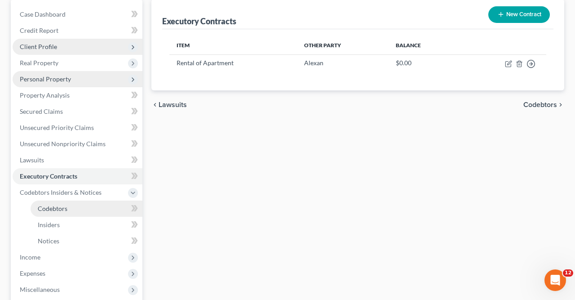
click at [56, 205] on span "Codebtors" at bounding box center [53, 208] width 30 height 8
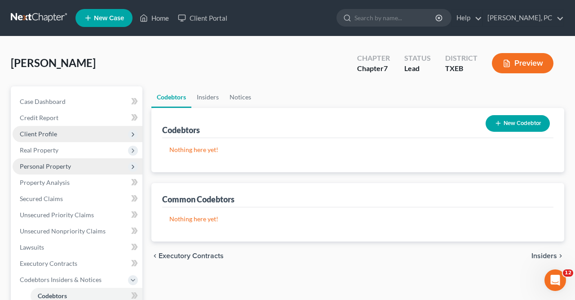
click at [317, 87] on ul "Codebtors Insiders Notices" at bounding box center [357, 97] width 413 height 22
click at [500, 121] on icon "button" at bounding box center [498, 122] width 7 height 7
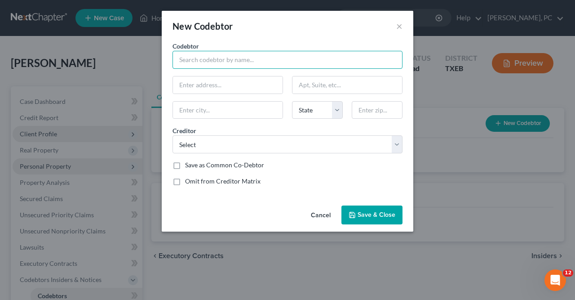
click at [179, 58] on input "text" at bounding box center [288, 60] width 230 height 18
type input "[PERSON_NAME]"
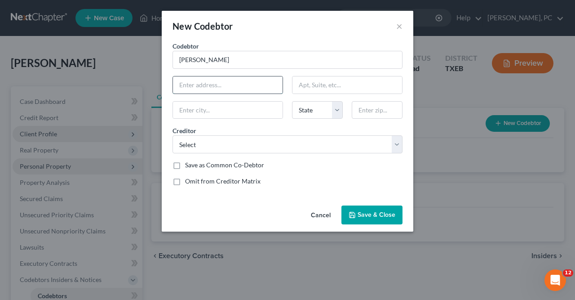
click at [176, 85] on input "text" at bounding box center [228, 84] width 110 height 17
type input "[STREET_ADDRESS]"
click at [181, 107] on input "text" at bounding box center [228, 110] width 110 height 17
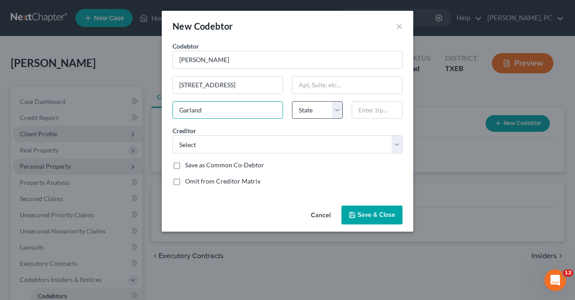
type input "Garland"
click at [292, 101] on select "State [US_STATE] AK AR AZ CA CO CT DE DC [GEOGRAPHIC_DATA] [GEOGRAPHIC_DATA] GU…" at bounding box center [317, 110] width 51 height 18
select select "45"
click option "[GEOGRAPHIC_DATA]" at bounding box center [0, 0] width 0 height 0
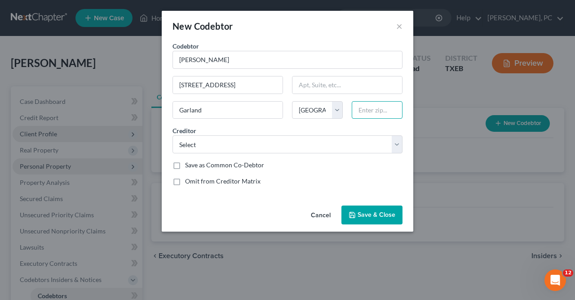
click at [361, 104] on input "text" at bounding box center [377, 110] width 51 height 18
type input "75040"
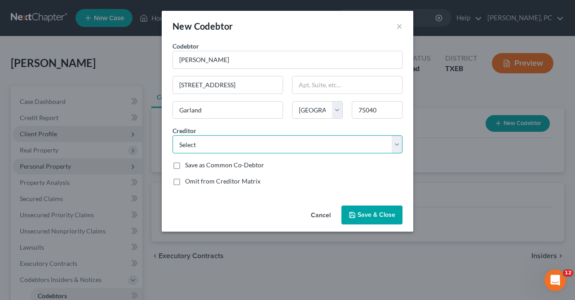
click at [173, 135] on select "Select Ally Finance TD Auto Finance Rooms to Go" at bounding box center [288, 144] width 230 height 18
click at [251, 212] on div "Cancel Save & Close" at bounding box center [288, 217] width 252 height 30
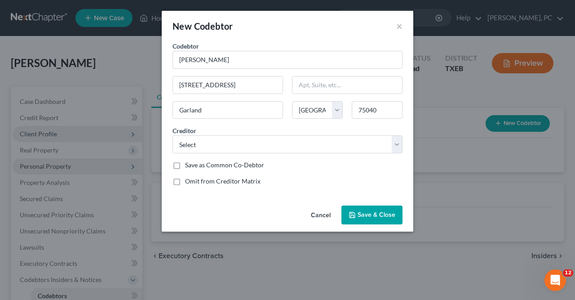
click at [366, 218] on button "Save & Close" at bounding box center [371, 214] width 61 height 19
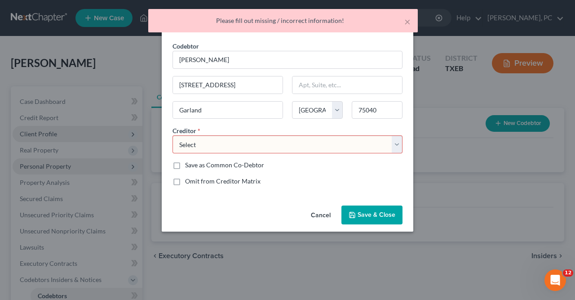
click at [173, 135] on select "Select Ally Finance TD Auto Finance Rooms to Go" at bounding box center [288, 144] width 230 height 18
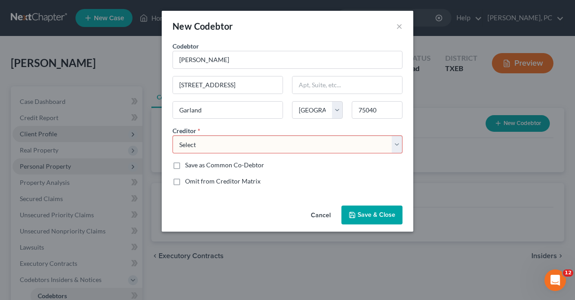
click at [186, 146] on select "Select Ally Finance TD Auto Finance Rooms to Go" at bounding box center [288, 144] width 230 height 18
click at [367, 208] on button "Save & Close" at bounding box center [371, 214] width 61 height 19
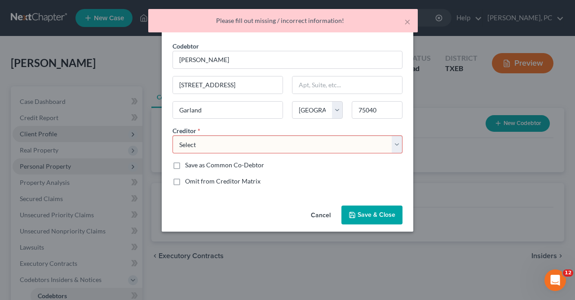
click at [463, 90] on div "New Codebtor × Codebtor * [PERSON_NAME] Codebtor * [PERSON_NAME] [GEOGRAPHIC_DA…" at bounding box center [287, 150] width 575 height 300
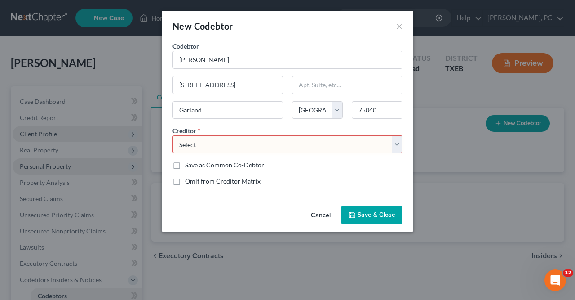
click at [376, 205] on button "Save & Close" at bounding box center [371, 214] width 61 height 19
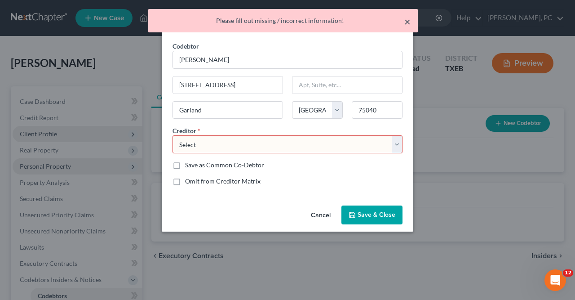
click at [409, 16] on button "×" at bounding box center [407, 21] width 6 height 11
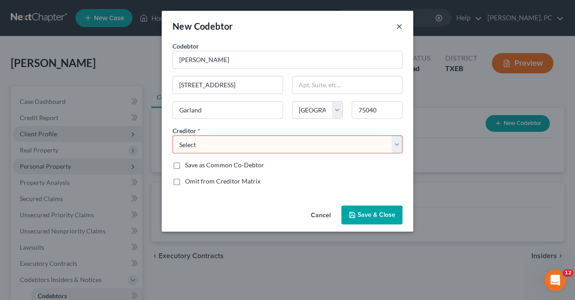
click at [399, 23] on button "×" at bounding box center [399, 26] width 6 height 11
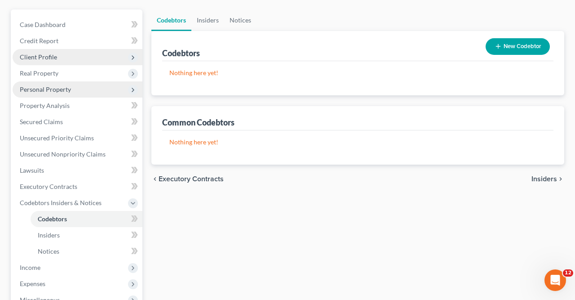
scroll to position [77, 0]
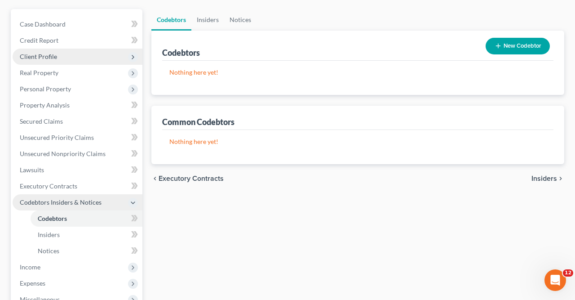
click at [133, 201] on icon at bounding box center [132, 202] width 7 height 7
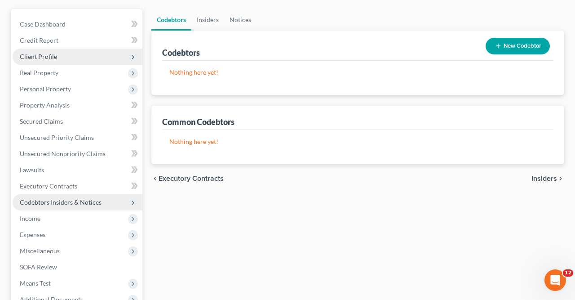
scroll to position [0, 0]
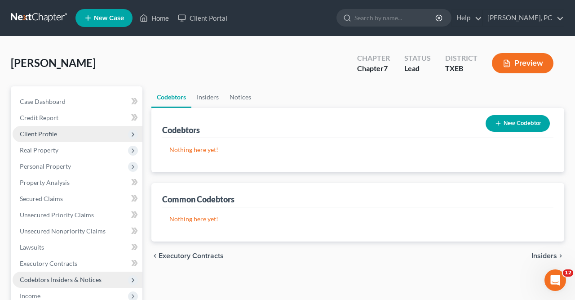
click at [521, 65] on button "Preview" at bounding box center [523, 63] width 62 height 20
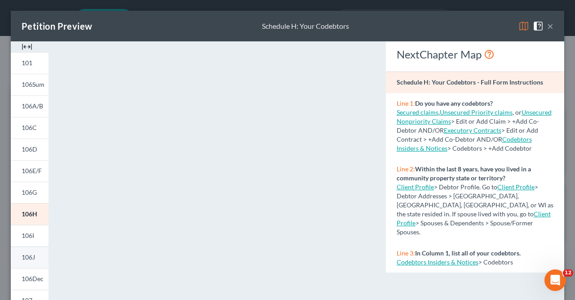
click at [31, 257] on span "106J" at bounding box center [28, 257] width 13 height 8
